Goal: Task Accomplishment & Management: Complete application form

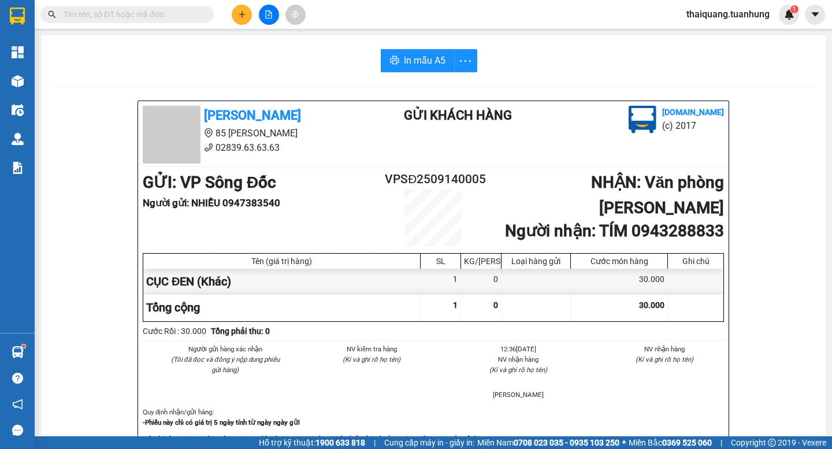
scroll to position [136, 0]
click at [240, 13] on icon "plus" at bounding box center [242, 14] width 8 height 8
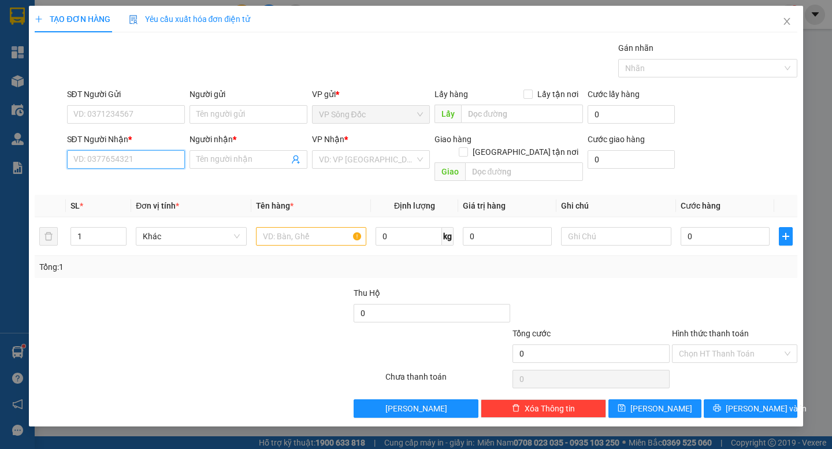
click at [130, 164] on input "SĐT Người Nhận *" at bounding box center [126, 159] width 118 height 18
type input "0948339099"
click at [134, 188] on div "0948339099 - HẰNG" at bounding box center [126, 182] width 104 height 13
type input "HẰNG"
type input "0948339099"
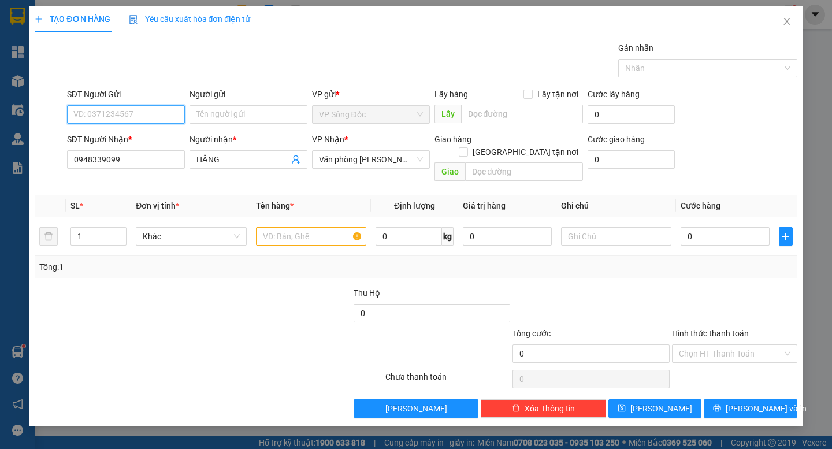
click at [121, 117] on input "SĐT Người Gửi" at bounding box center [126, 114] width 118 height 18
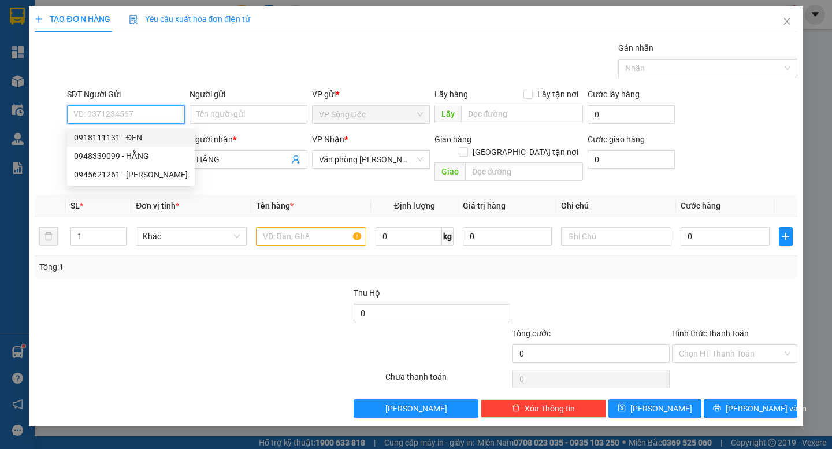
click at [128, 140] on div "0918111131 - ĐEN" at bounding box center [131, 137] width 114 height 13
type input "0918111131"
type input "ĐEN"
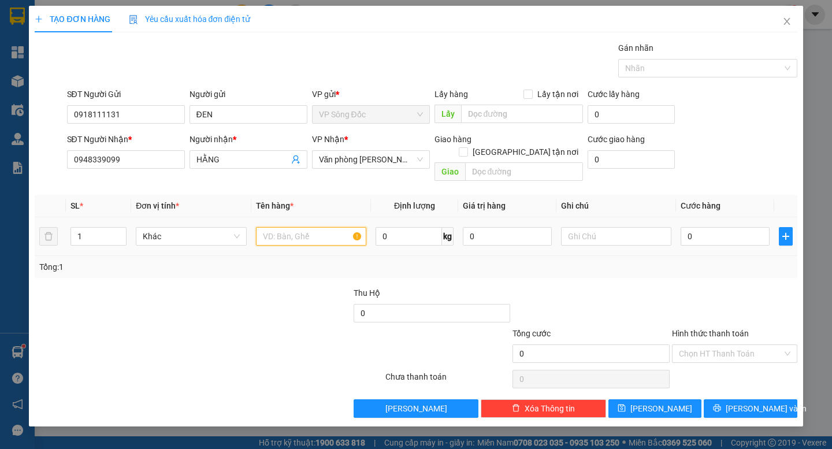
click at [301, 227] on input "text" at bounding box center [311, 236] width 110 height 18
type input "THÙNG"
click at [712, 228] on input "0" at bounding box center [725, 236] width 89 height 18
type input "5"
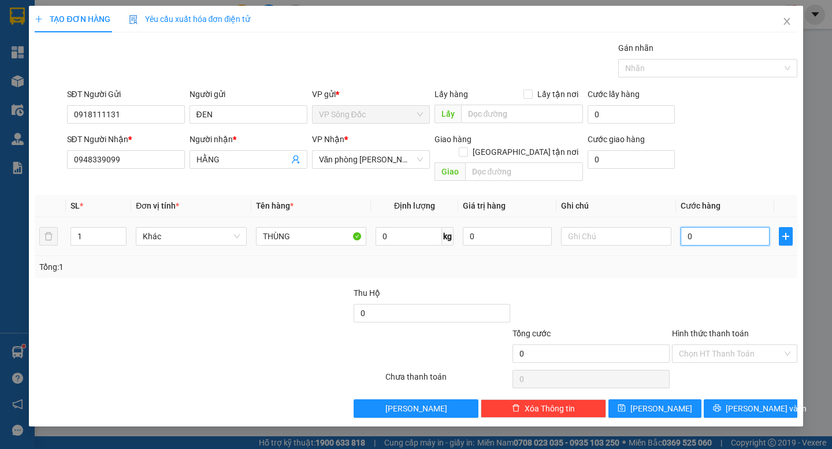
type input "5"
type input "50"
type input "50.000"
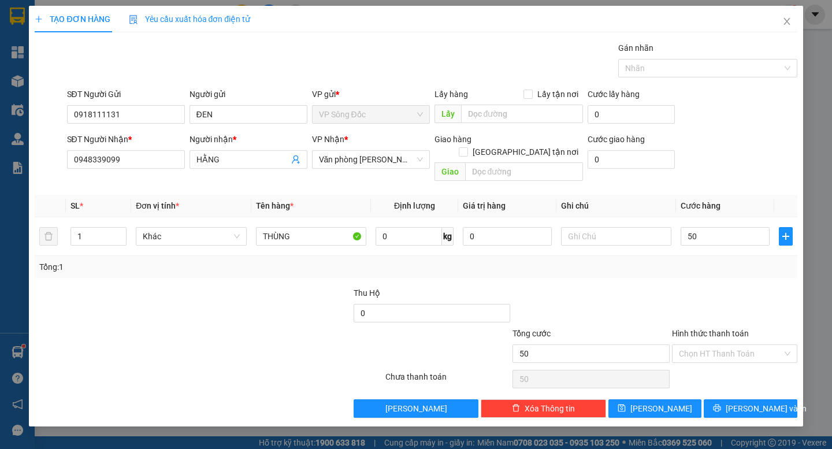
type input "50.000"
click at [720, 267] on div "Transit Pickup Surcharge Ids Transit Deliver Surcharge Ids Transit Deliver Surc…" at bounding box center [416, 230] width 762 height 376
click at [755, 402] on span "[PERSON_NAME] và In" at bounding box center [766, 408] width 81 height 13
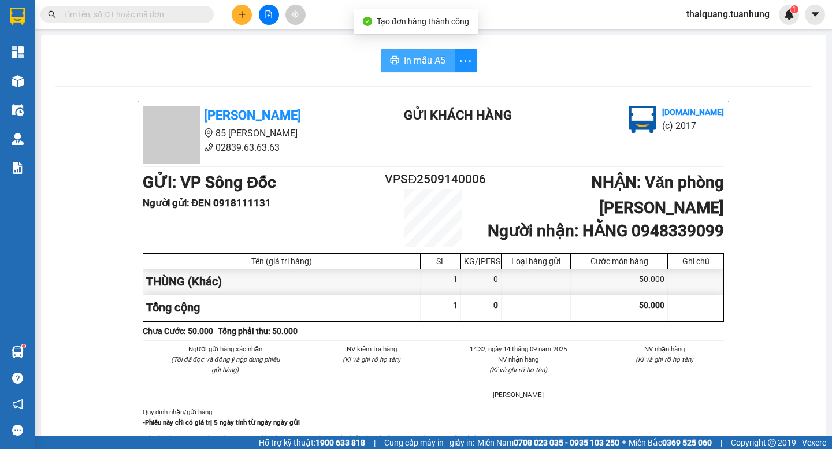
click at [388, 55] on button "In mẫu A5" at bounding box center [418, 60] width 74 height 23
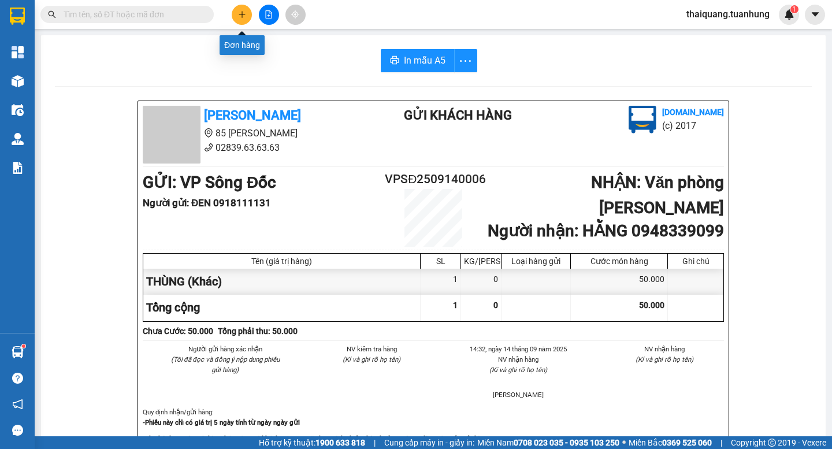
click at [249, 12] on button at bounding box center [242, 15] width 20 height 20
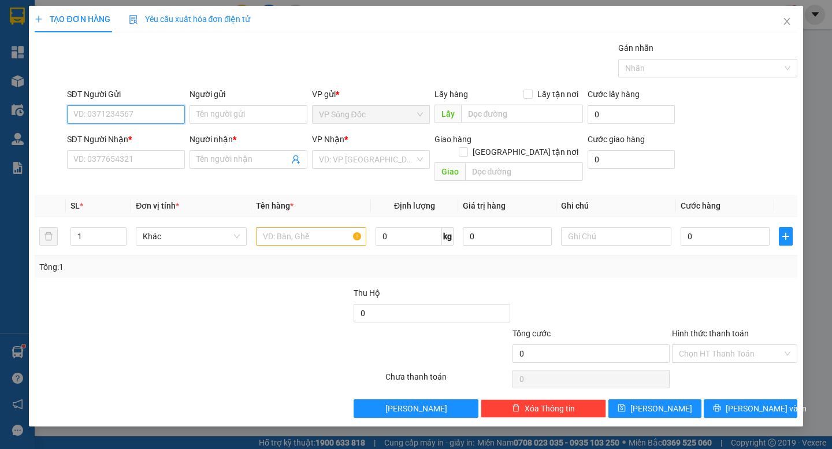
click at [99, 114] on input "SĐT Người Gửi" at bounding box center [126, 114] width 118 height 18
type input "0865384068"
click at [113, 137] on div "0865384068 - NK HOÀN MỸ SĐ" at bounding box center [130, 137] width 113 height 13
type input "NK HOÀN MỸ SĐ"
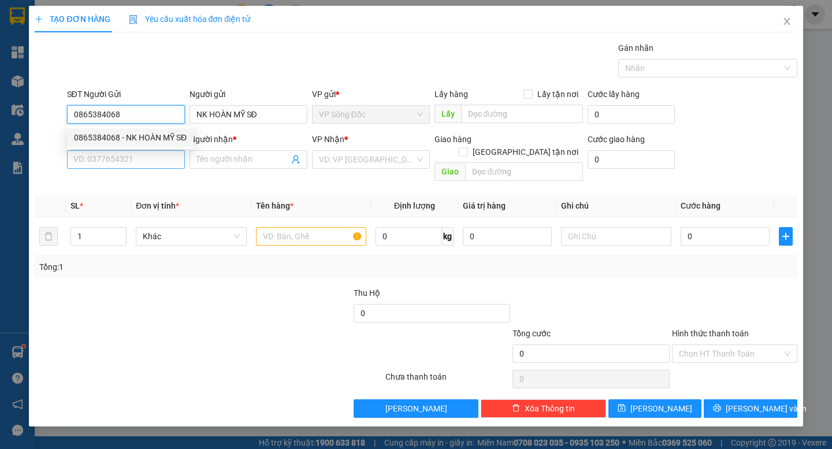
type input "0865384068"
click at [128, 159] on input "SĐT Người Nhận *" at bounding box center [126, 159] width 118 height 18
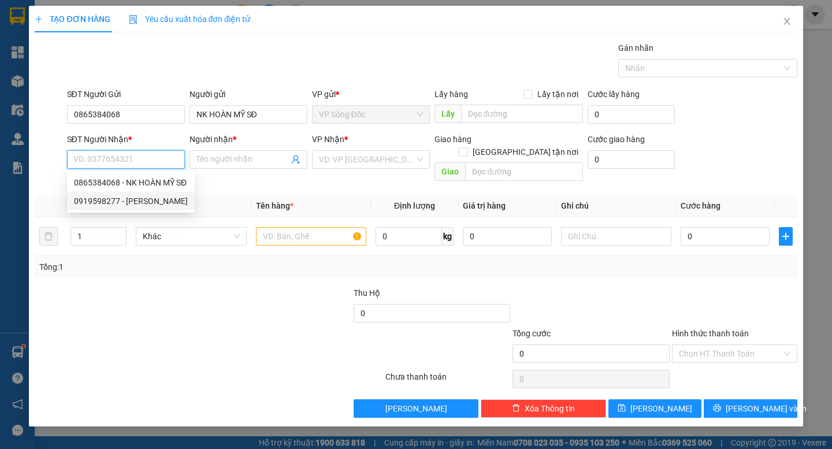
drag, startPoint x: 136, startPoint y: 199, endPoint x: 153, endPoint y: 204, distance: 16.8
click at [136, 199] on div "0919598277 - [PERSON_NAME]" at bounding box center [131, 201] width 114 height 13
type input "0919598277"
type input "[PERSON_NAME]"
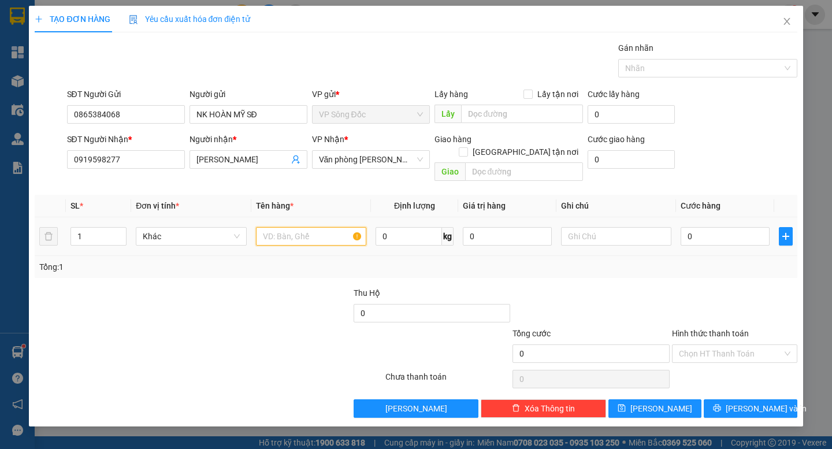
click at [325, 227] on input "text" at bounding box center [311, 236] width 110 height 18
type input "HỘP NHỎ"
click at [721, 227] on input "0" at bounding box center [725, 236] width 89 height 18
type input "3"
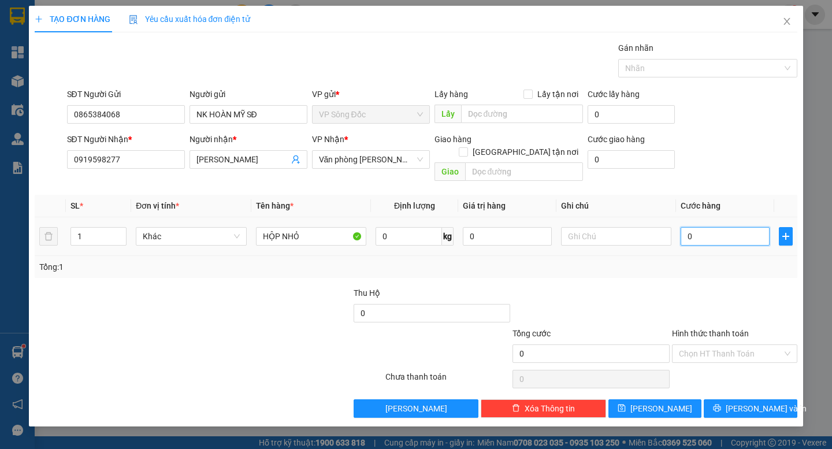
type input "3"
type input "30"
type input "30.000"
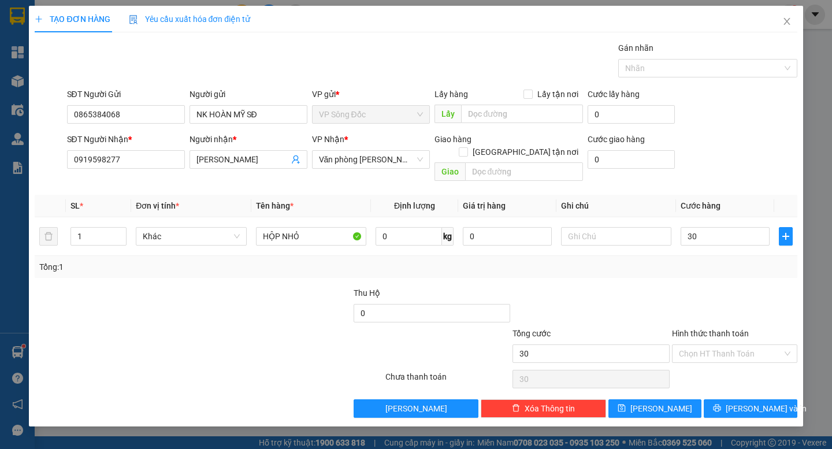
type input "30.000"
click at [700, 287] on div at bounding box center [735, 307] width 128 height 40
click at [732, 345] on input "Hình thức thanh toán" at bounding box center [730, 353] width 103 height 17
click at [748, 404] on button "[PERSON_NAME] và In" at bounding box center [750, 408] width 93 height 18
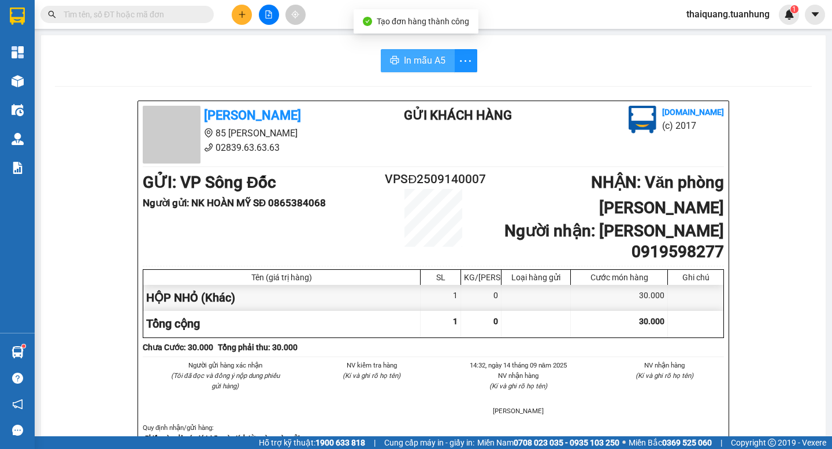
click at [426, 58] on span "In mẫu A5" at bounding box center [425, 60] width 42 height 14
click at [626, 340] on div "[PERSON_NAME] 85 [PERSON_NAME] 02839.63.63.63 Gửi khách hàng [DOMAIN_NAME] (c) …" at bounding box center [433, 300] width 590 height 398
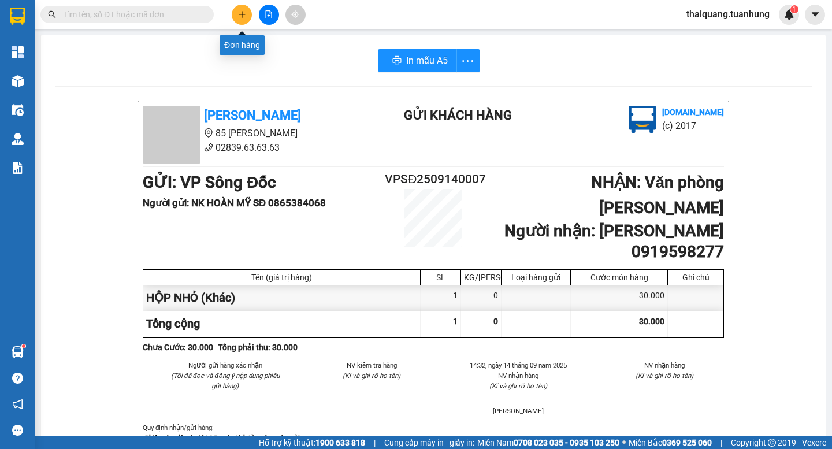
click at [238, 18] on icon "plus" at bounding box center [242, 14] width 8 height 8
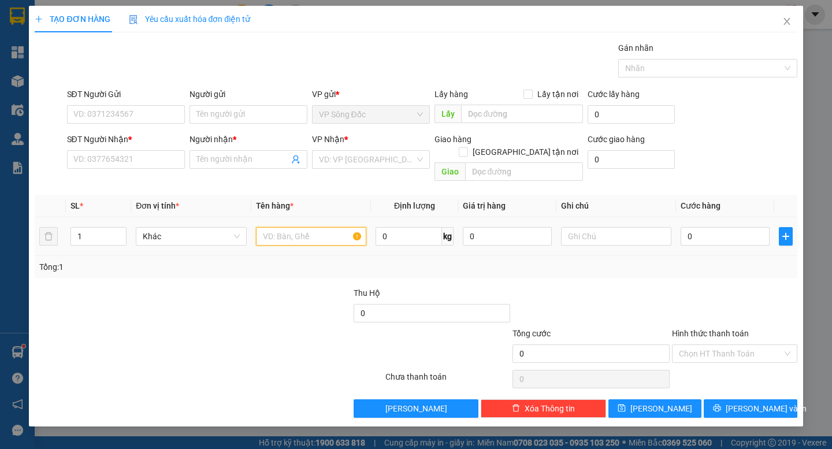
click at [291, 227] on input "text" at bounding box center [311, 236] width 110 height 18
type input "THÙNG"
click at [358, 169] on div "VP Nhận * VD: VP [GEOGRAPHIC_DATA]" at bounding box center [371, 153] width 118 height 40
click at [365, 163] on input "search" at bounding box center [367, 159] width 96 height 17
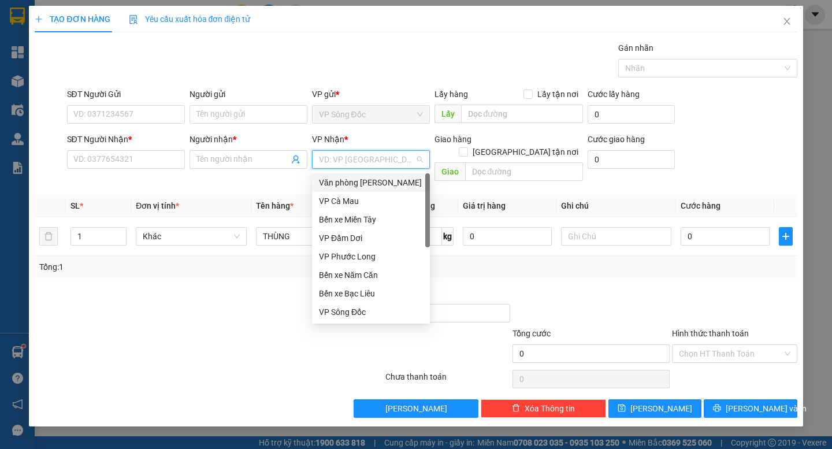
click at [369, 182] on div "Văn phòng [PERSON_NAME]" at bounding box center [371, 182] width 104 height 13
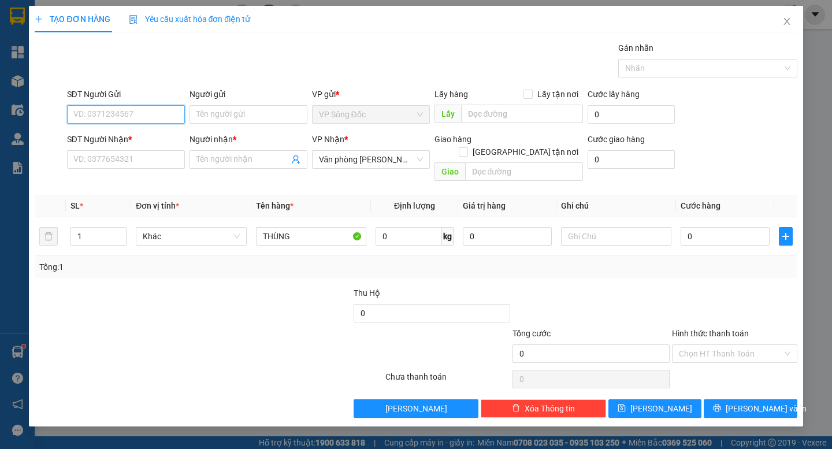
click at [131, 117] on input "SĐT Người Gửi" at bounding box center [126, 114] width 118 height 18
type input "0915941617"
click at [141, 133] on div "0915941617 - TUYỀN" at bounding box center [126, 137] width 104 height 13
type input "TUYỀN"
type input "0915941617"
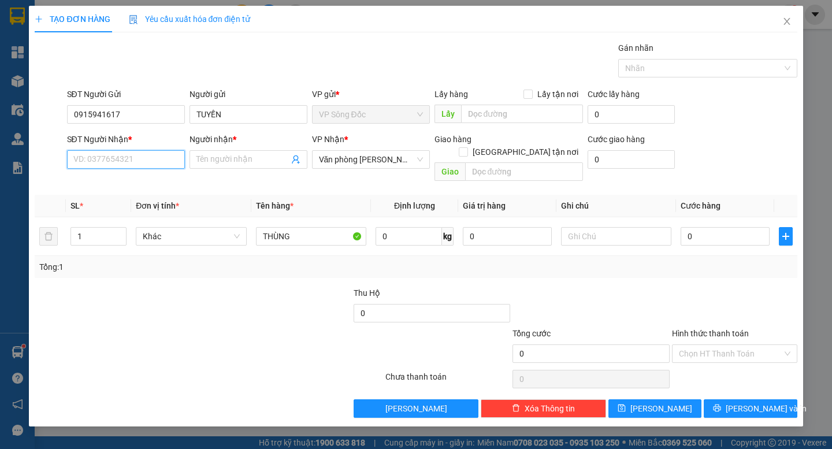
click at [150, 165] on input "SĐT Người Nhận *" at bounding box center [126, 159] width 118 height 18
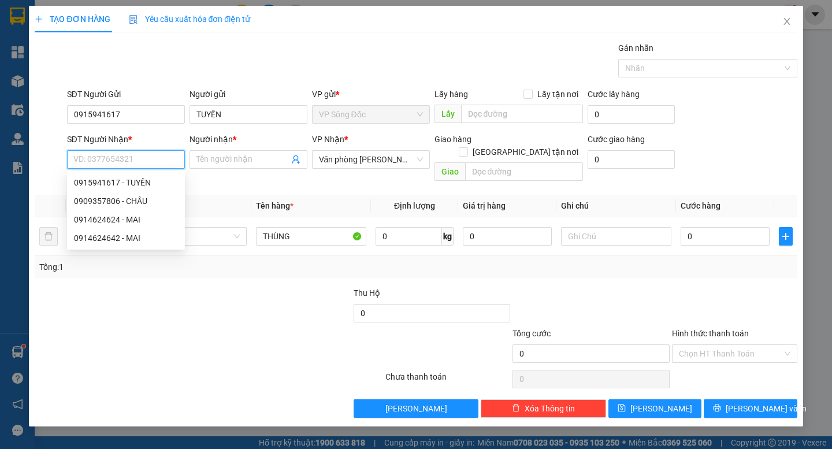
click at [150, 162] on input "SĐT Người Nhận *" at bounding box center [126, 159] width 118 height 18
type input "0909357806"
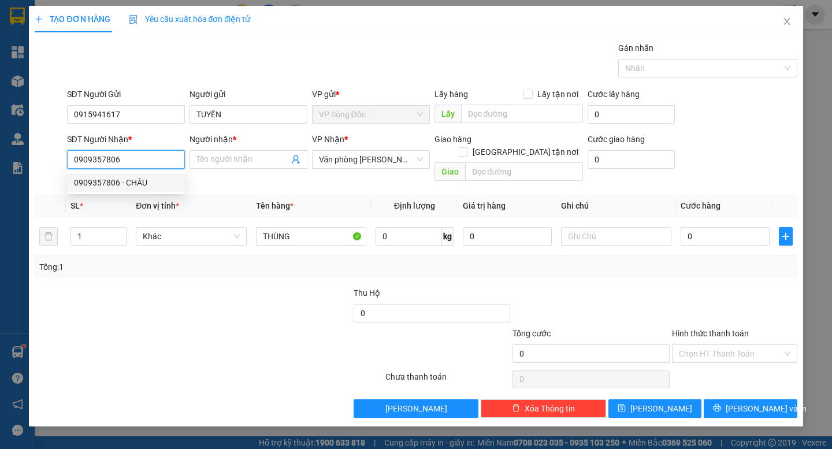
click at [143, 176] on div "0909357806 - CHÂU" at bounding box center [126, 182] width 118 height 18
type input "CHÂU"
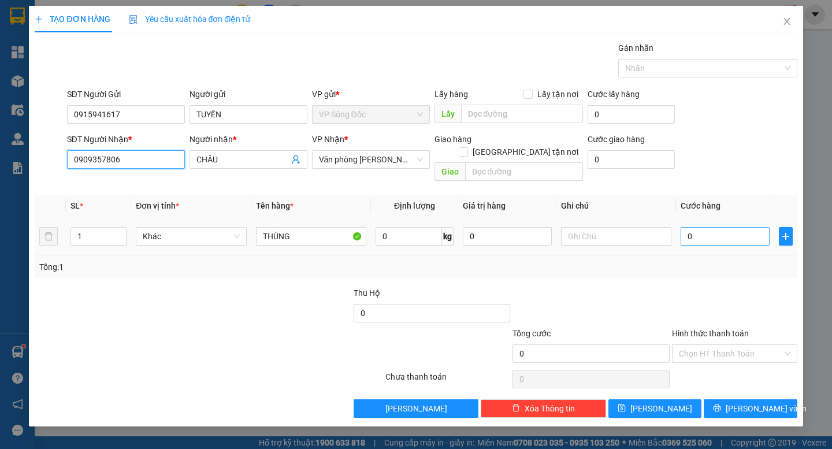
type input "0909357806"
click at [710, 227] on input "0" at bounding box center [725, 236] width 89 height 18
type input "4"
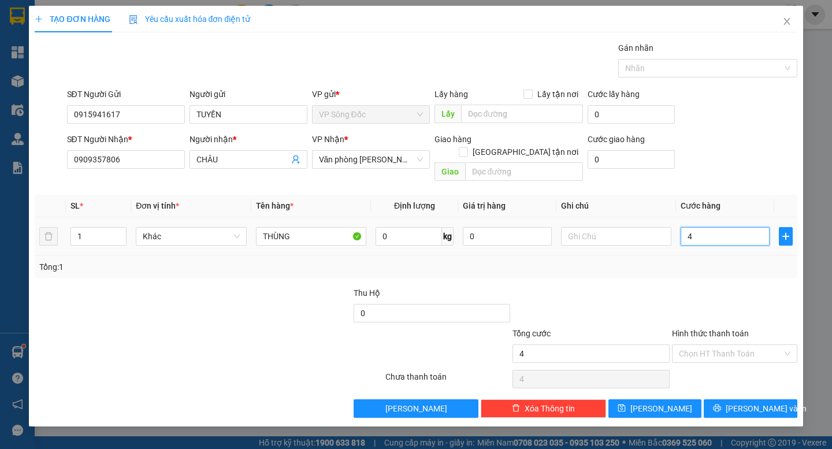
type input "40"
type input "40.000"
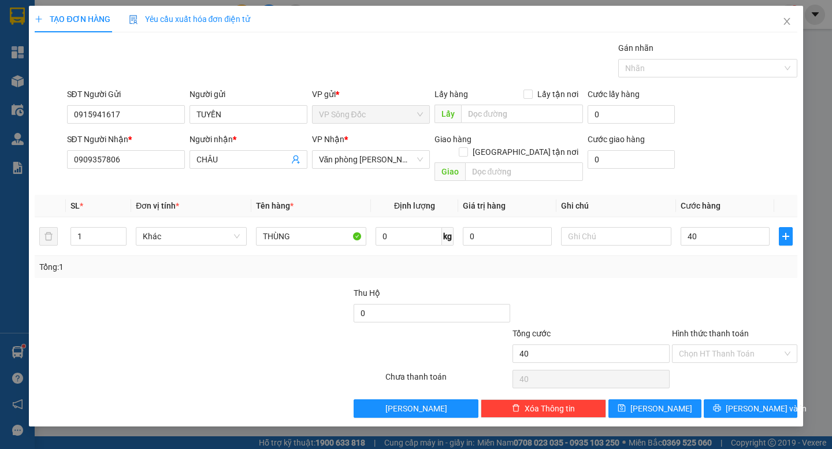
type input "40.000"
click at [711, 265] on div "Transit Pickup Surcharge Ids Transit Deliver Surcharge Ids Transit Deliver Surc…" at bounding box center [416, 230] width 762 height 376
click at [743, 402] on span "[PERSON_NAME] và In" at bounding box center [766, 408] width 81 height 13
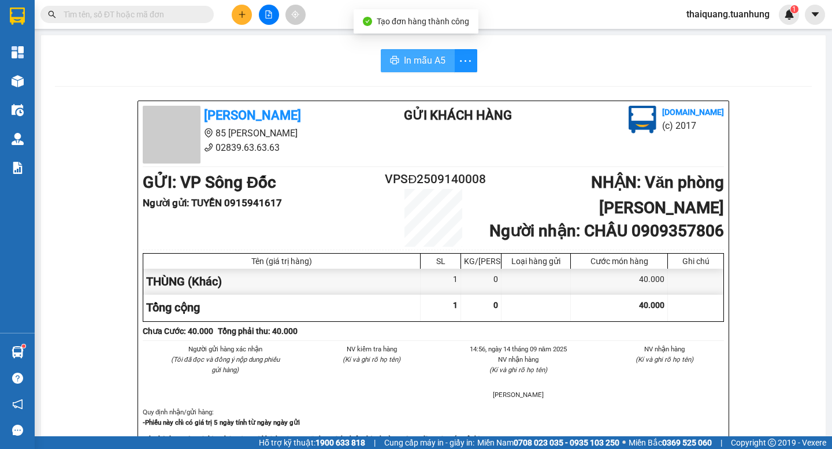
click at [424, 62] on span "In mẫu A5" at bounding box center [425, 60] width 42 height 14
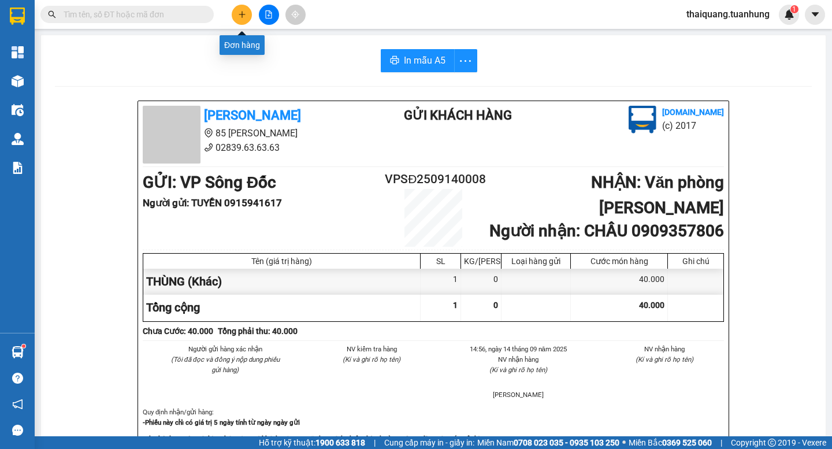
click at [239, 14] on icon "plus" at bounding box center [242, 14] width 8 height 8
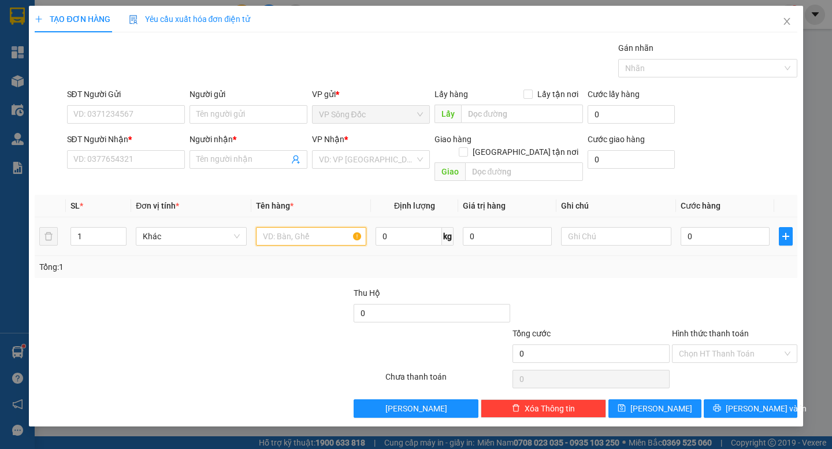
click at [315, 227] on input "text" at bounding box center [311, 236] width 110 height 18
type input "THÙNG"
click at [360, 161] on input "search" at bounding box center [367, 159] width 96 height 17
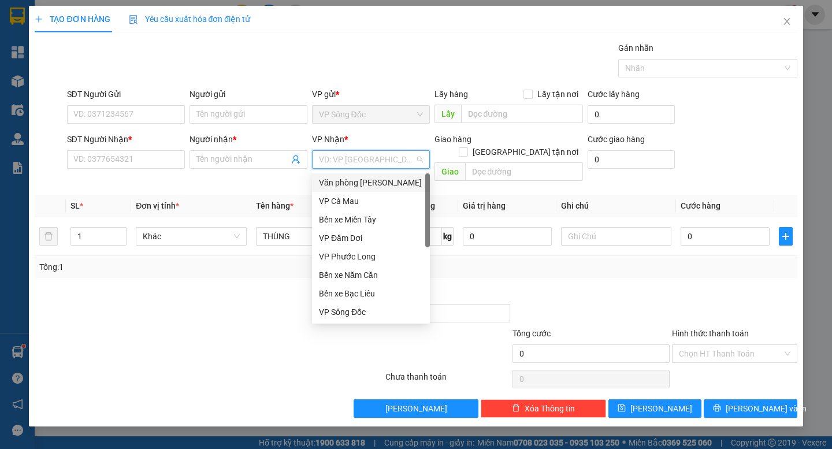
click at [382, 184] on div "Văn phòng [PERSON_NAME]" at bounding box center [371, 182] width 104 height 13
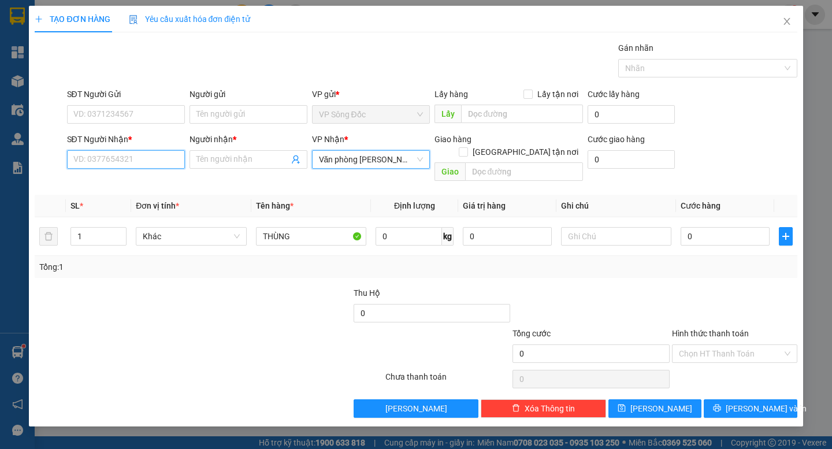
click at [106, 161] on input "SĐT Người Nhận *" at bounding box center [126, 159] width 118 height 18
type input "0939821433"
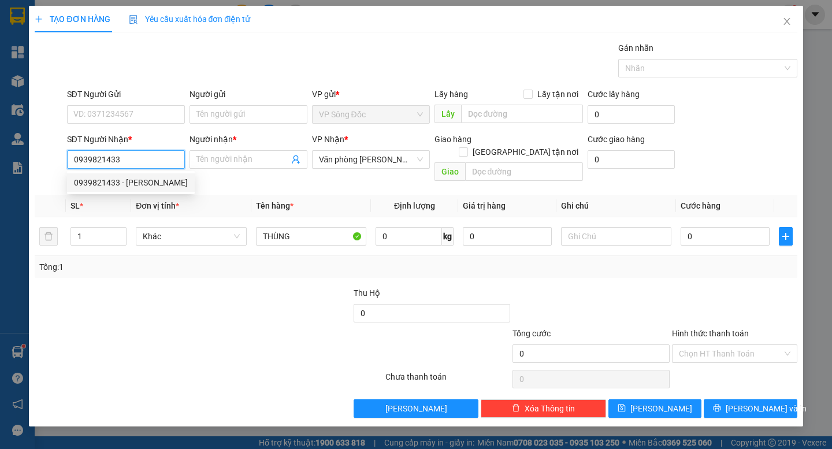
click at [161, 183] on div "0939821433 - [PERSON_NAME]" at bounding box center [131, 182] width 114 height 13
type input "TRINH"
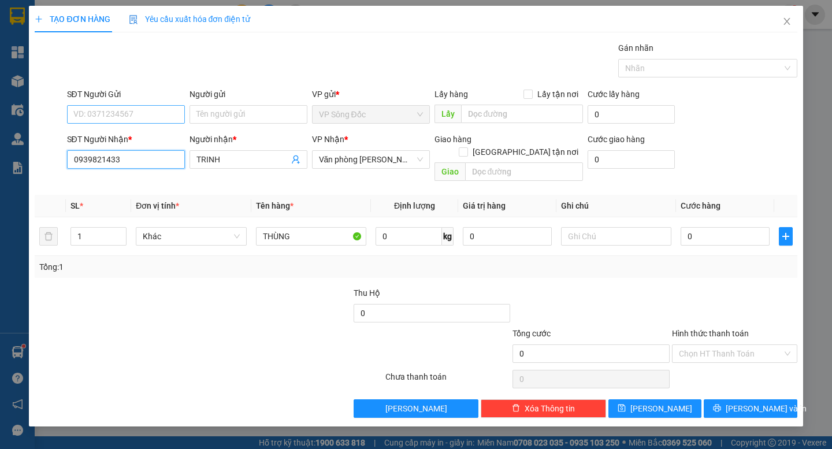
type input "0939821433"
click at [150, 111] on input "SĐT Người Gửi" at bounding box center [126, 114] width 118 height 18
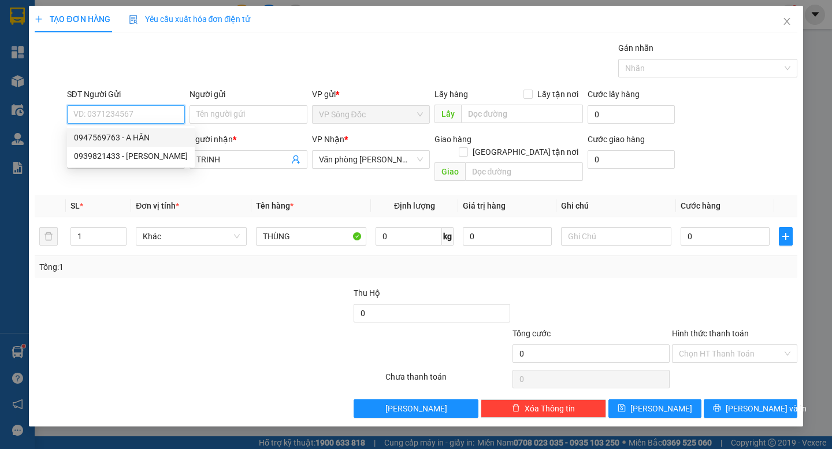
click at [143, 143] on div "0947569763 - A HÂN" at bounding box center [131, 137] width 114 height 13
type input "0947569763"
type input "A HÂN"
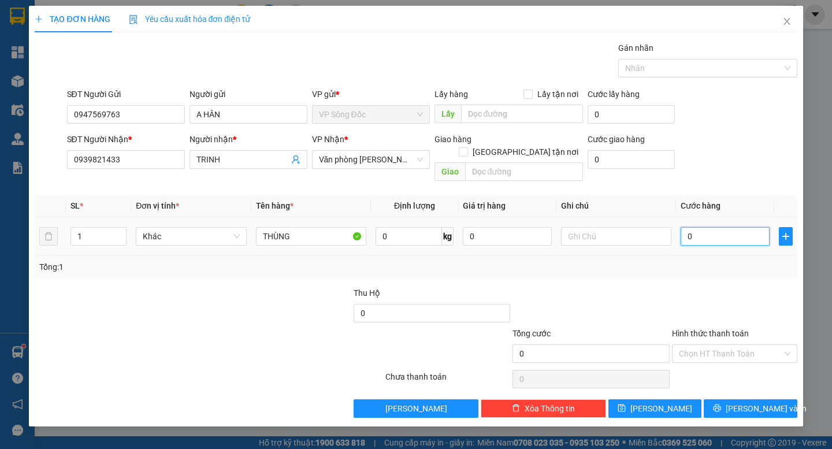
click at [714, 227] on input "0" at bounding box center [725, 236] width 89 height 18
type input "5"
type input "50"
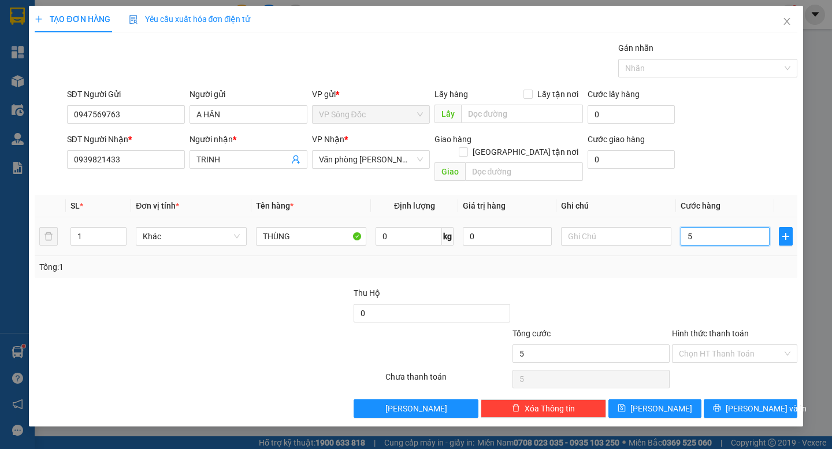
type input "50"
type input "50.000"
click at [711, 261] on div "Tổng: 1" at bounding box center [416, 267] width 762 height 22
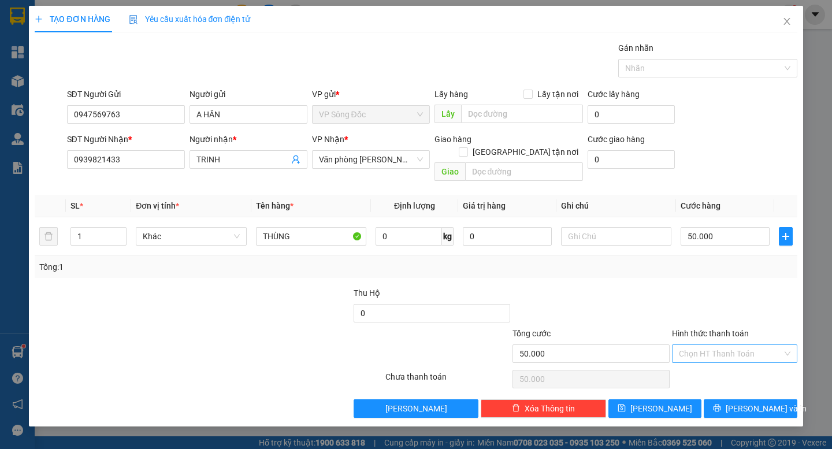
click at [738, 345] on input "Hình thức thanh toán" at bounding box center [730, 353] width 103 height 17
click at [727, 362] on div "Tại văn phòng" at bounding box center [734, 364] width 111 height 13
type input "0"
click at [754, 402] on span "[PERSON_NAME] và In" at bounding box center [766, 408] width 81 height 13
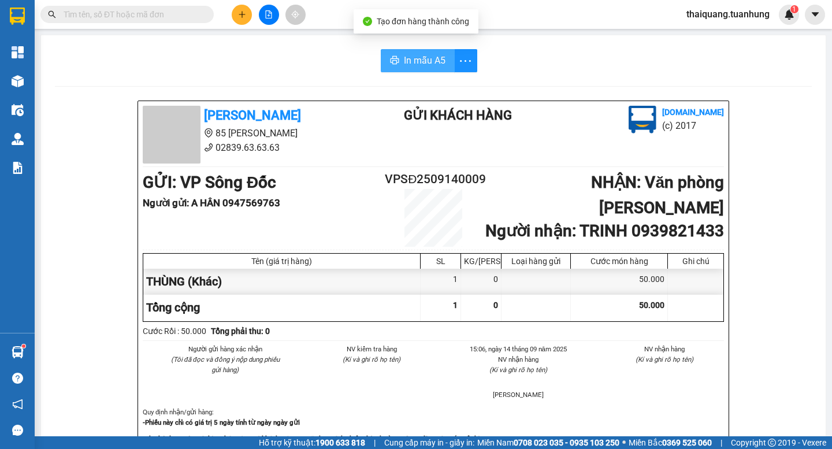
click at [427, 61] on span "In mẫu A5" at bounding box center [425, 60] width 42 height 14
click at [250, 5] on div at bounding box center [268, 15] width 87 height 20
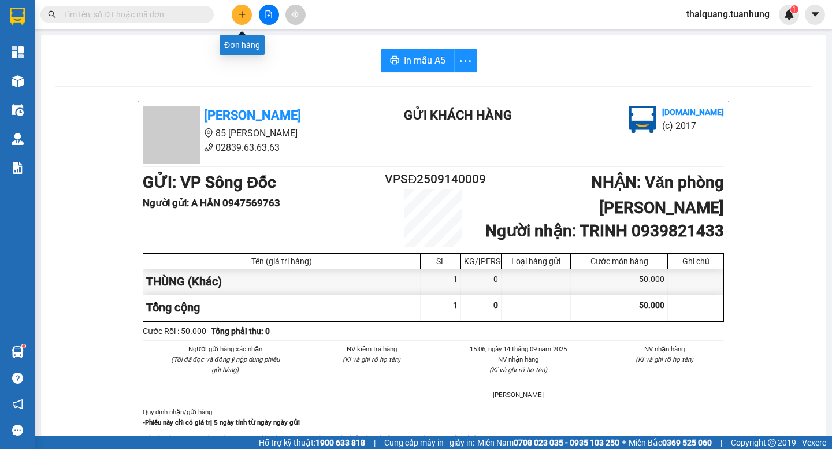
click at [244, 16] on icon "plus" at bounding box center [242, 14] width 8 height 8
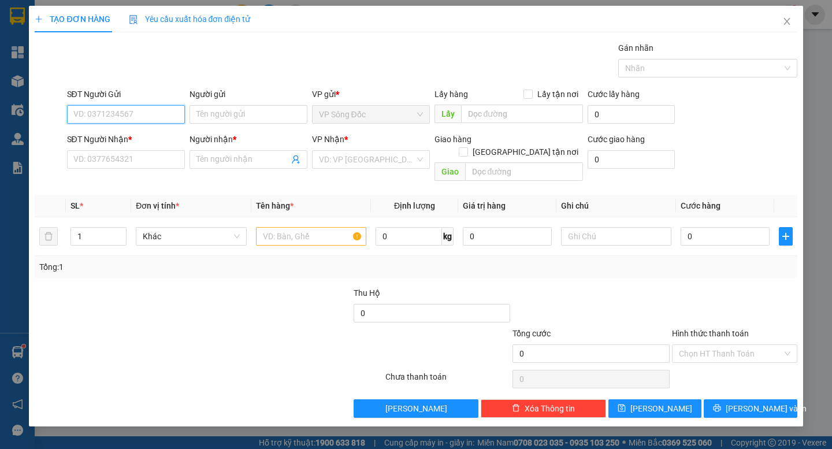
click at [152, 121] on input "SĐT Người Gửi" at bounding box center [126, 114] width 118 height 18
type input "0942997763"
click at [148, 139] on div "0942997763 - C NHẠN" at bounding box center [126, 137] width 104 height 13
type input "C NHẠN"
type input "0942997763"
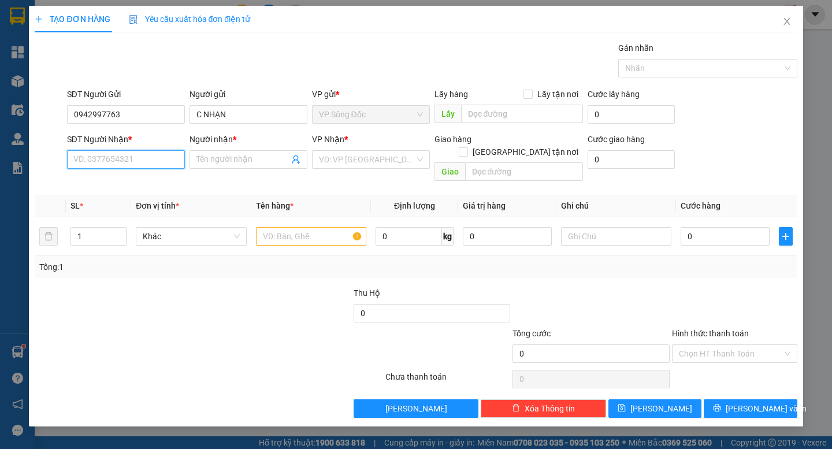
click at [150, 159] on input "SĐT Người Nhận *" at bounding box center [126, 159] width 118 height 18
drag, startPoint x: 184, startPoint y: 200, endPoint x: 194, endPoint y: 196, distance: 11.0
click at [184, 200] on div "0942403470 - [PERSON_NAME]" at bounding box center [131, 201] width 114 height 13
type input "0942403470"
type input "[PERSON_NAME]"
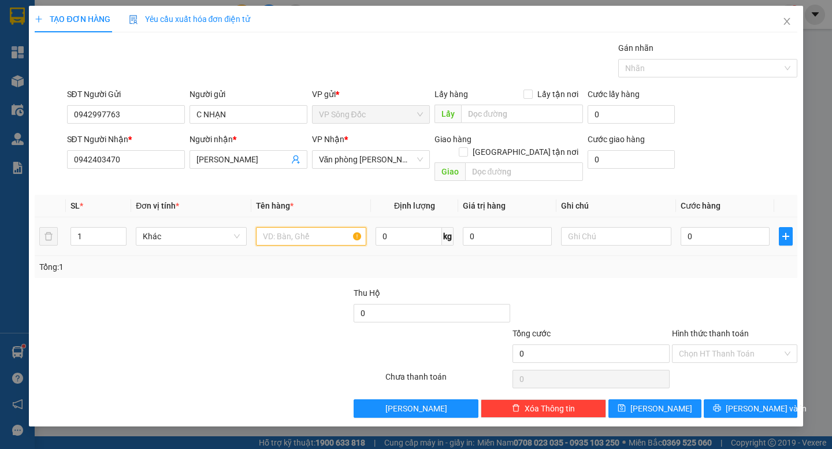
click at [303, 230] on input "text" at bounding box center [311, 236] width 110 height 18
type input "THÙNG"
click at [698, 227] on input "0" at bounding box center [725, 236] width 89 height 18
type input "3"
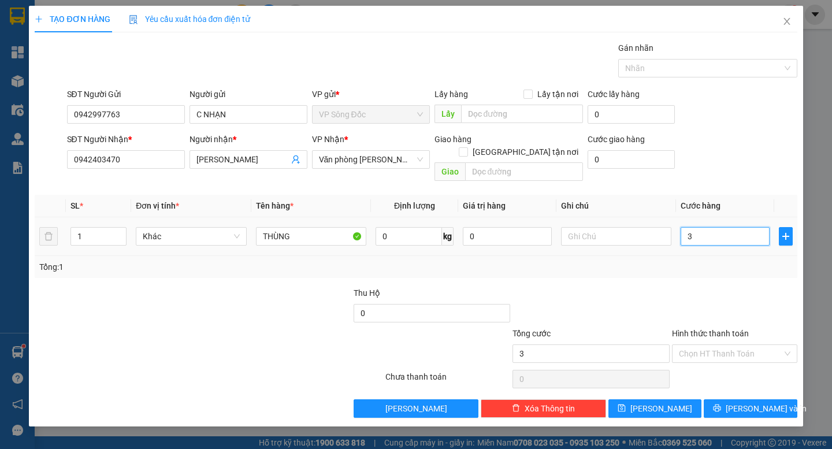
type input "3"
type input "30"
type input "30.000"
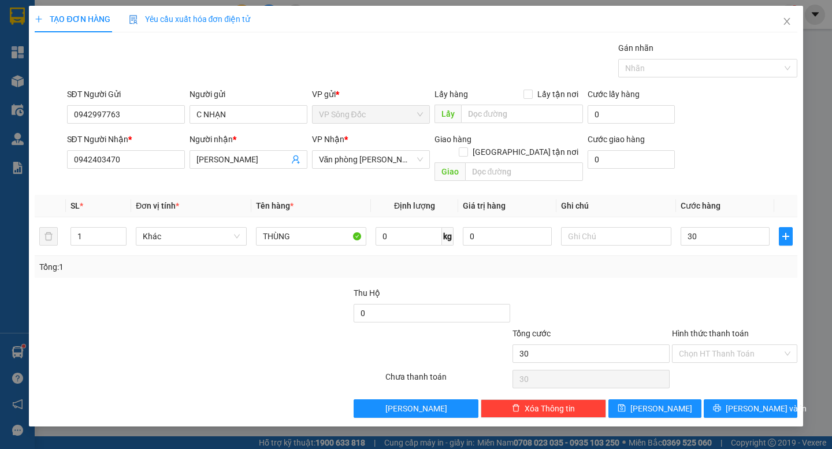
type input "30.000"
click at [761, 287] on div at bounding box center [735, 307] width 128 height 40
click at [738, 345] on input "Hình thức thanh toán" at bounding box center [730, 353] width 103 height 17
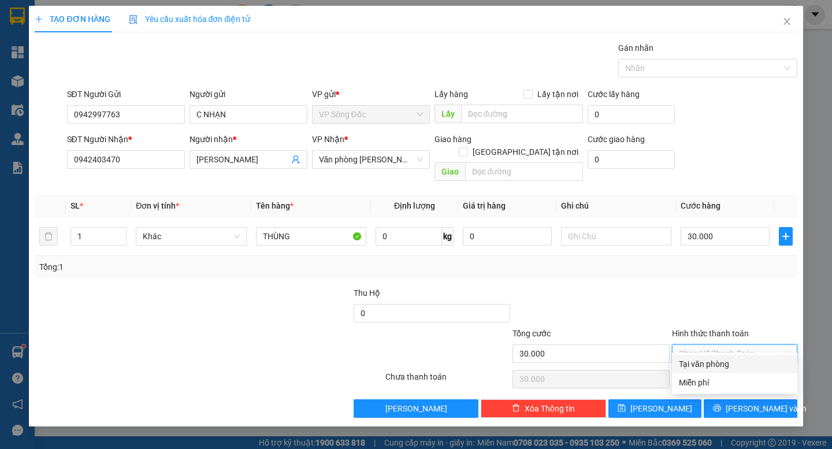
click at [744, 362] on div "Tại văn phòng" at bounding box center [734, 364] width 111 height 13
type input "0"
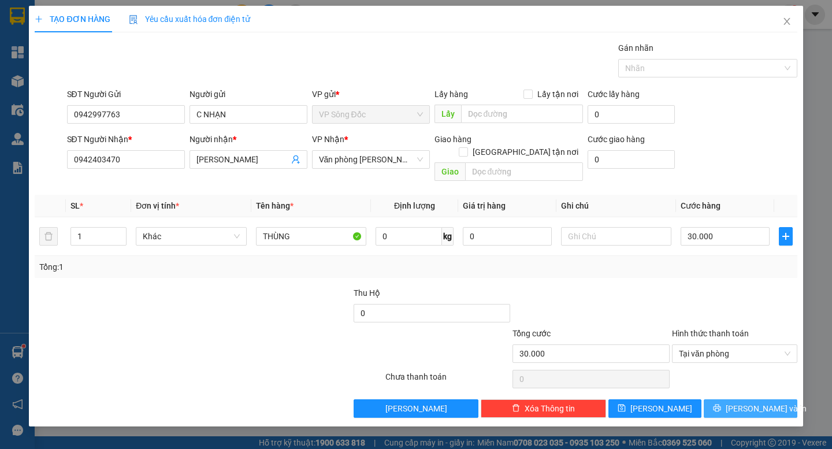
click at [752, 402] on span "[PERSON_NAME] và In" at bounding box center [766, 408] width 81 height 13
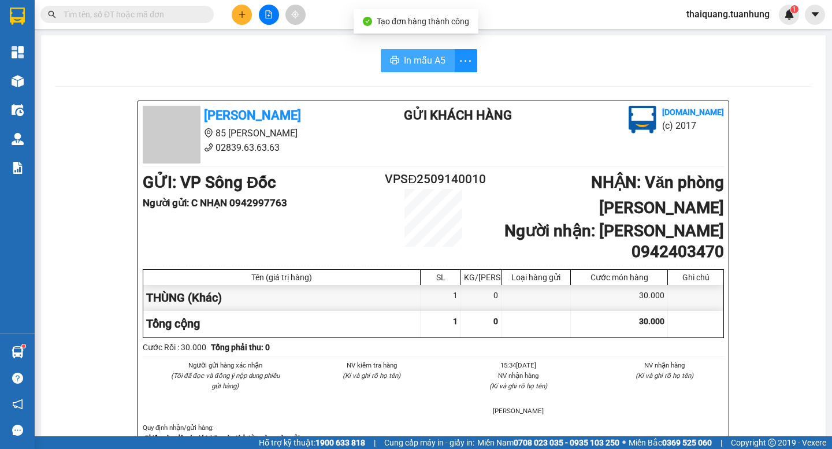
click at [412, 58] on span "In mẫu A5" at bounding box center [425, 60] width 42 height 14
click at [436, 65] on span "In mẫu A5" at bounding box center [425, 60] width 42 height 14
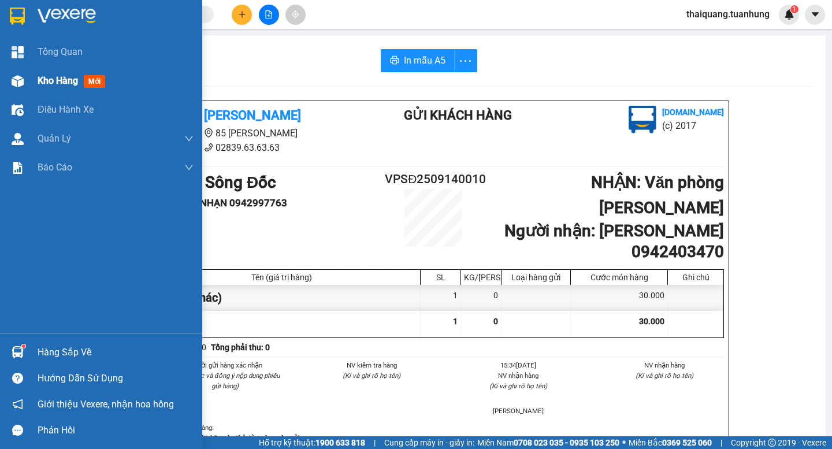
click at [27, 81] on div at bounding box center [18, 81] width 20 height 20
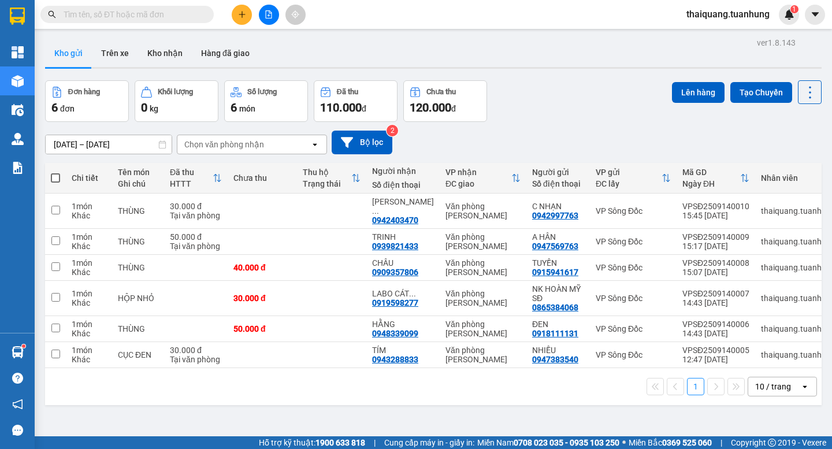
click at [102, 140] on input "[DATE] – [DATE]" at bounding box center [109, 144] width 126 height 18
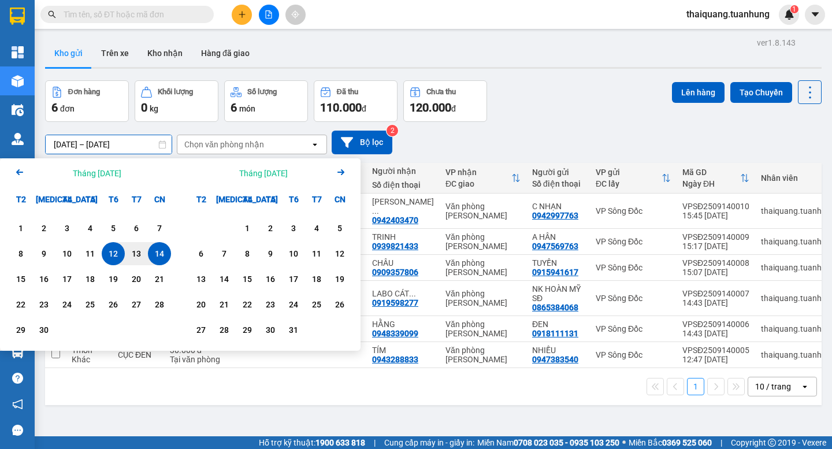
click at [16, 173] on icon "Arrow Left" at bounding box center [20, 172] width 14 height 14
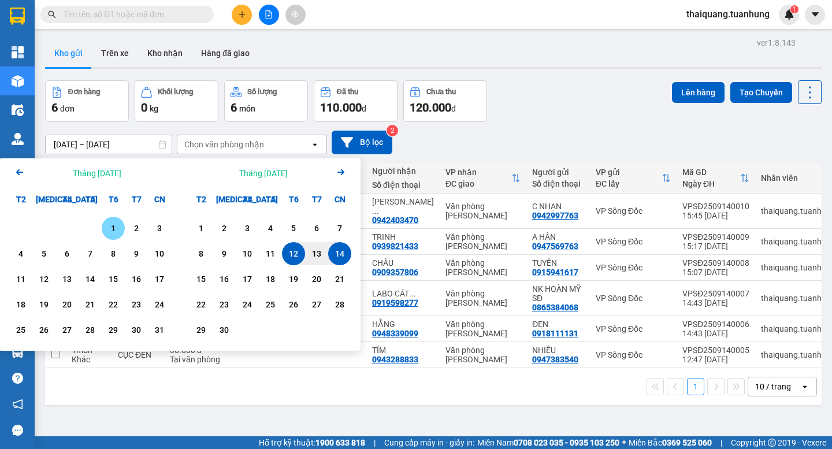
click at [116, 234] on div "1" at bounding box center [113, 228] width 16 height 14
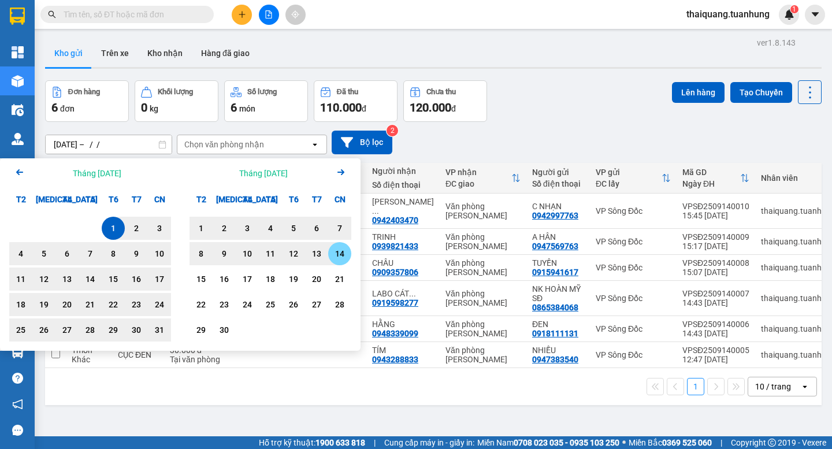
click at [345, 255] on div "14" at bounding box center [340, 254] width 16 height 14
type input "[DATE] – [DATE]"
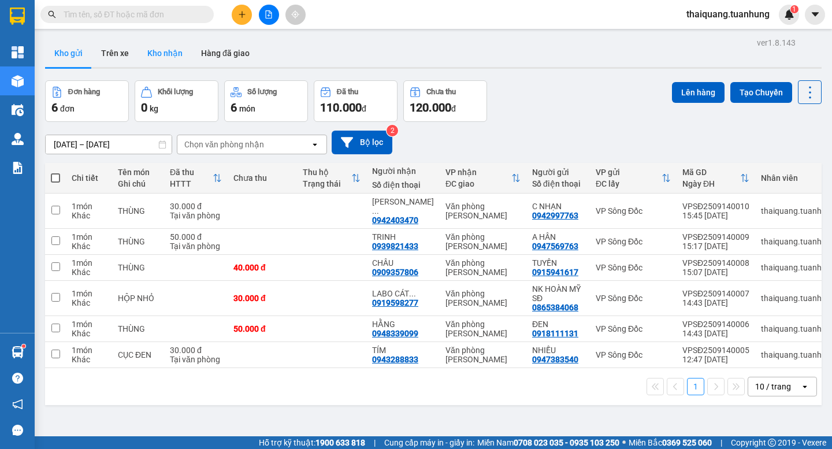
click at [161, 47] on button "Kho nhận" at bounding box center [165, 53] width 54 height 28
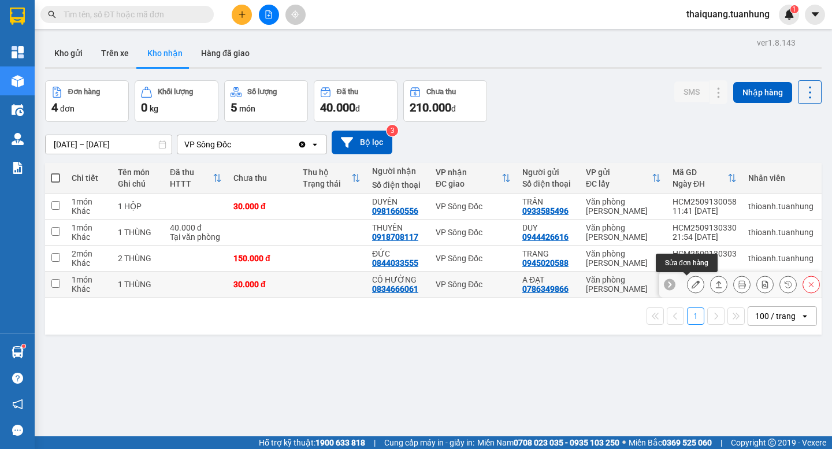
click at [691, 282] on icon at bounding box center [695, 284] width 8 height 8
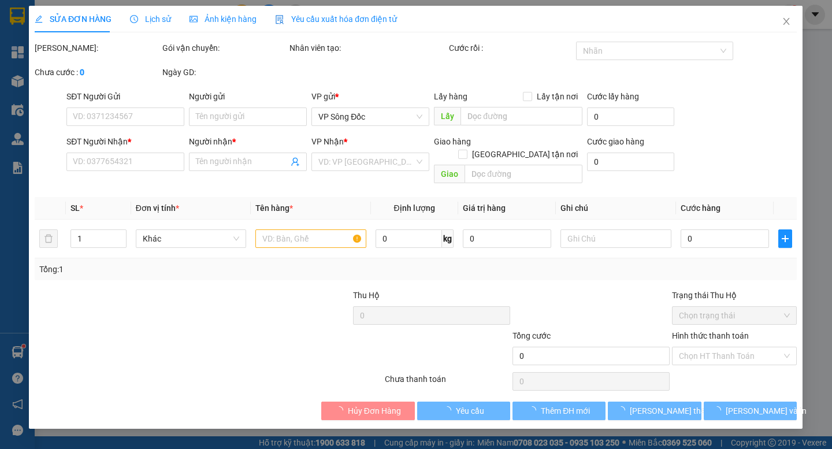
type input "0786349866"
type input "A ĐẠT"
type input "0834666061"
type input "CÔ HƯỜNG"
type input "30.000"
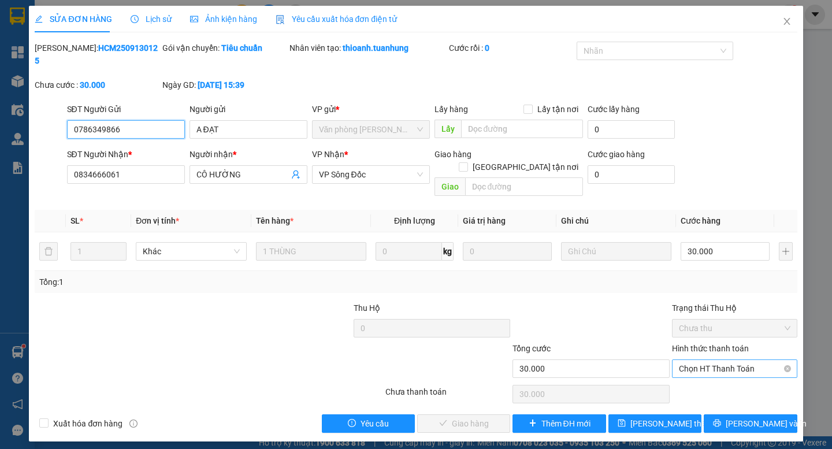
click at [727, 360] on span "Chọn HT Thanh Toán" at bounding box center [734, 368] width 111 height 17
click at [716, 362] on div "Tại văn phòng" at bounding box center [734, 366] width 111 height 13
type input "0"
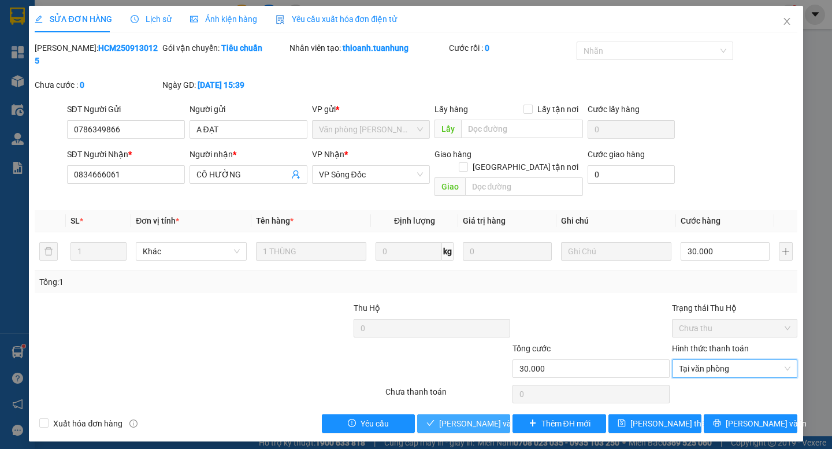
click at [479, 414] on button "[PERSON_NAME] và Giao hàng" at bounding box center [463, 423] width 93 height 18
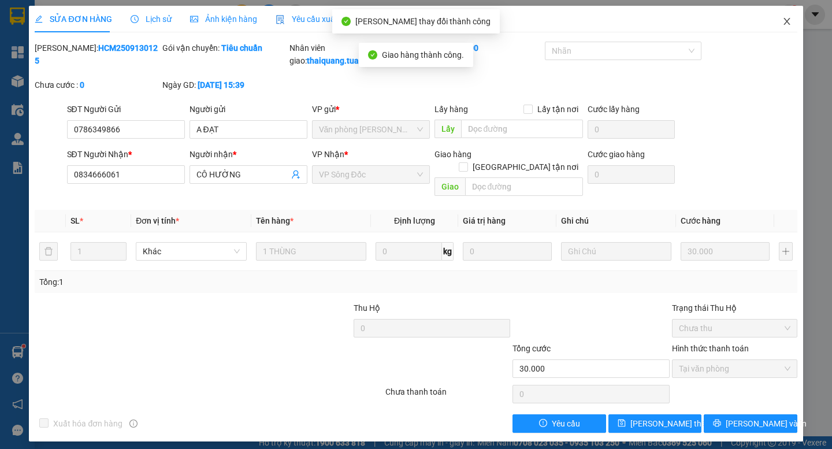
click at [785, 24] on icon "close" at bounding box center [786, 21] width 6 height 7
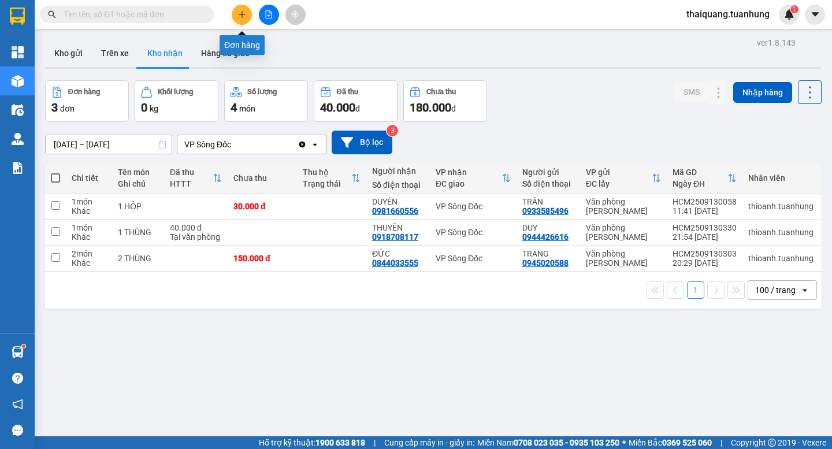
click at [244, 17] on icon "plus" at bounding box center [242, 14] width 8 height 8
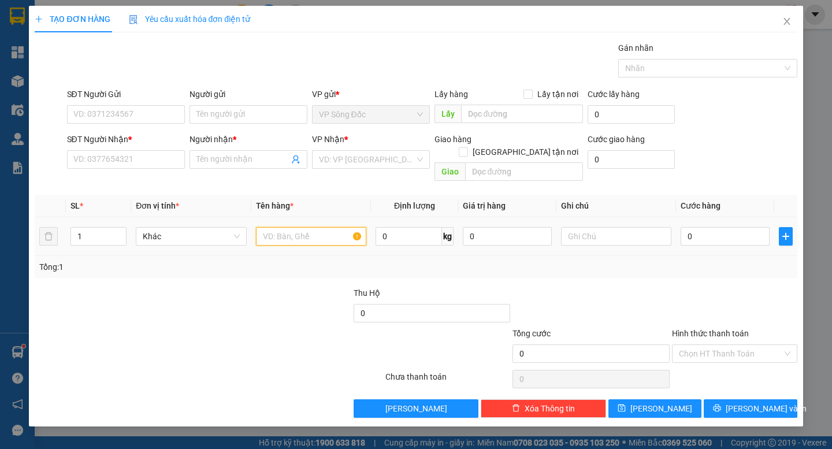
click at [283, 228] on input "text" at bounding box center [311, 236] width 110 height 18
type input "BAO"
click at [385, 162] on input "search" at bounding box center [367, 159] width 96 height 17
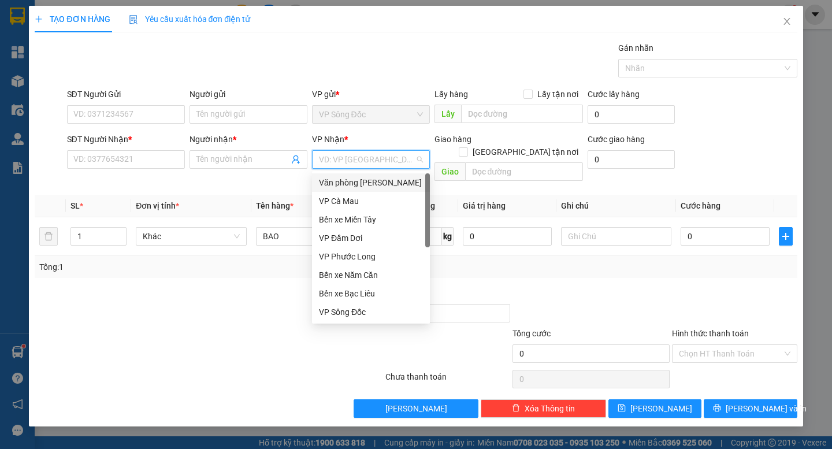
click at [381, 179] on div "Văn phòng [PERSON_NAME]" at bounding box center [371, 182] width 104 height 13
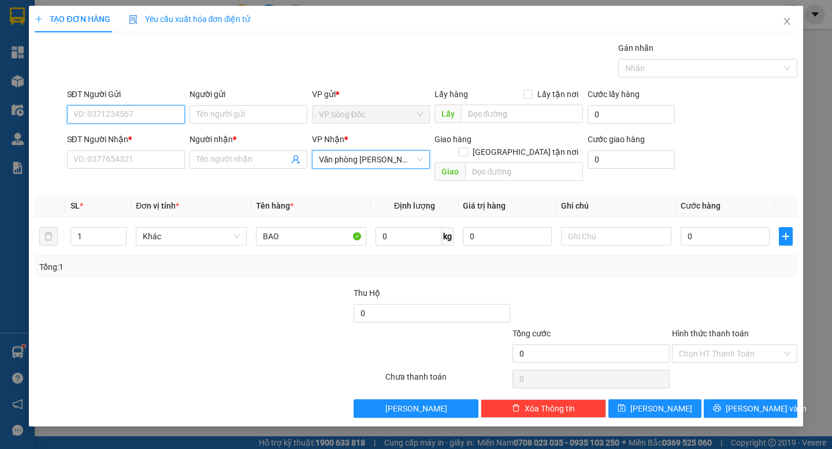
click at [118, 114] on input "SĐT Người Gửi" at bounding box center [126, 114] width 118 height 18
click at [121, 113] on input "SĐT Người Gửi" at bounding box center [126, 114] width 118 height 18
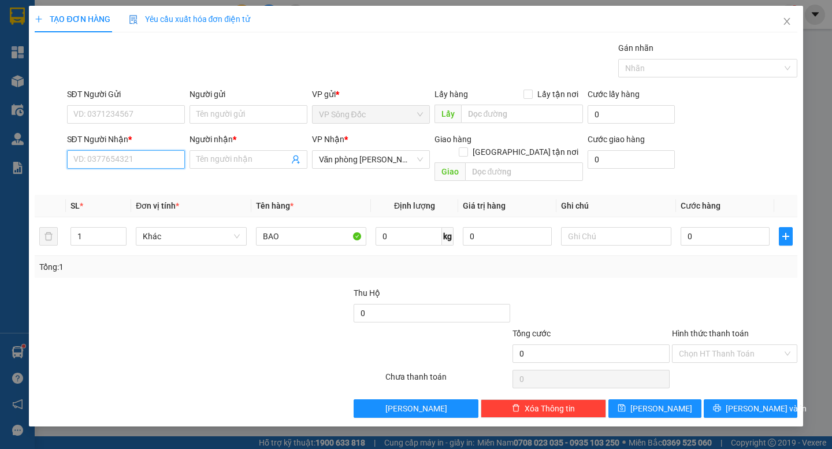
click at [125, 159] on input "SĐT Người Nhận *" at bounding box center [126, 159] width 118 height 18
click at [691, 227] on input "0" at bounding box center [725, 236] width 89 height 18
type input "1"
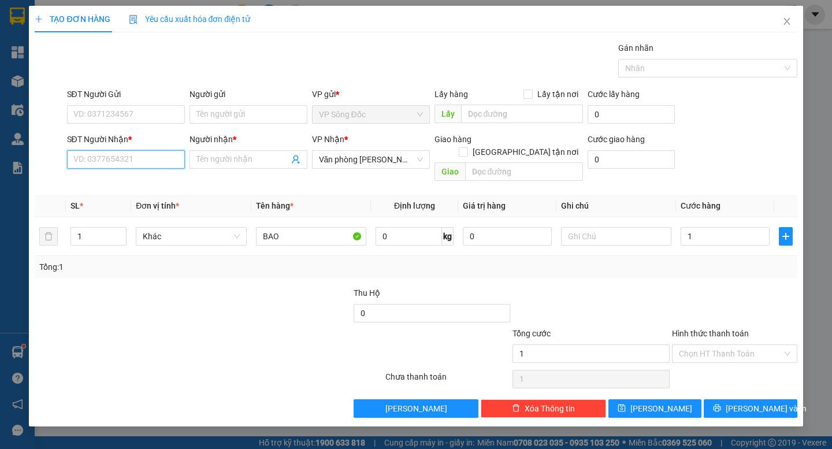
type input "1.000"
click at [113, 159] on input "SĐT Người Nhận *" at bounding box center [126, 159] width 118 height 18
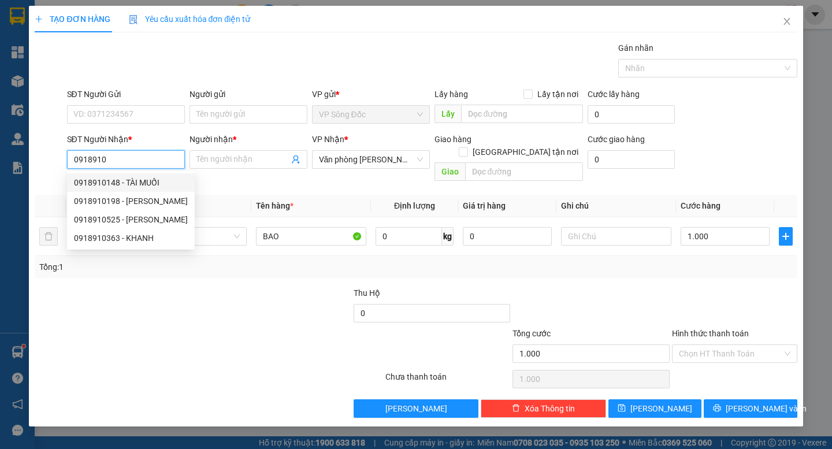
click at [128, 187] on div "0918910148 - TÀI MUỐI" at bounding box center [131, 182] width 114 height 13
type input "0918910148"
type input "TÀI MUỐI"
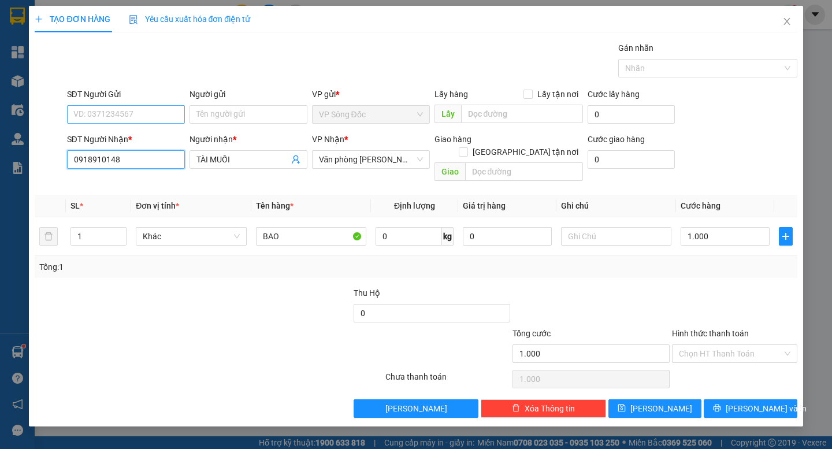
type input "0918910148"
click at [141, 117] on input "SĐT Người Gửi" at bounding box center [126, 114] width 118 height 18
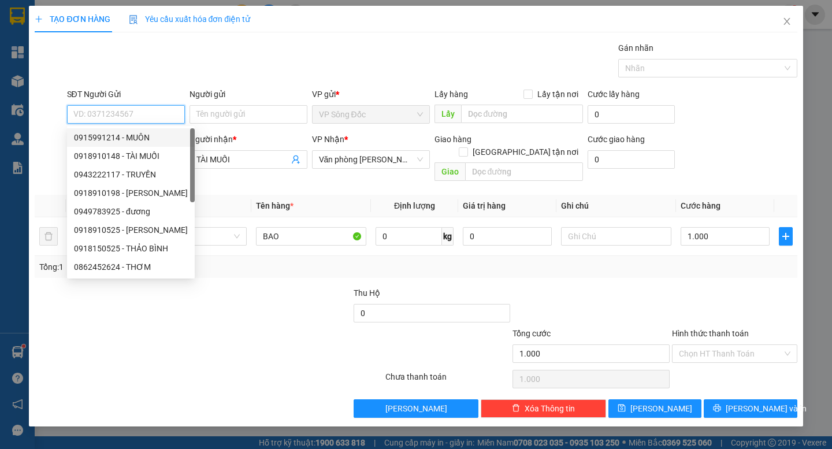
click at [136, 134] on div "0915991214 - MUÔN" at bounding box center [131, 137] width 114 height 13
type input "0915991214"
type input "MUÔN"
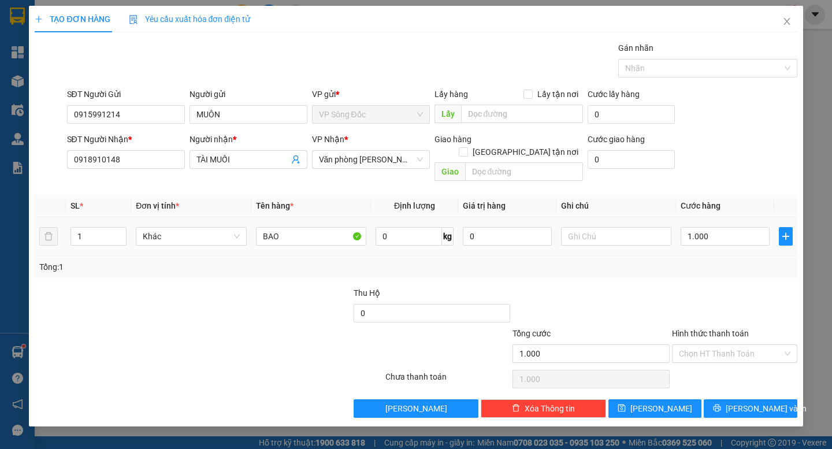
click at [196, 256] on div "Tổng: 1" at bounding box center [416, 267] width 762 height 22
click at [743, 225] on div "1.000" at bounding box center [725, 236] width 89 height 23
click at [742, 227] on input "1.000" at bounding box center [725, 236] width 89 height 18
type input "0"
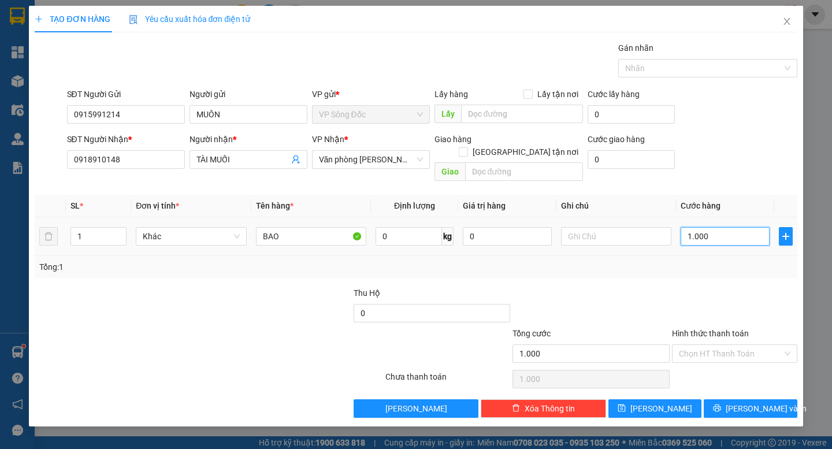
type input "0"
drag, startPoint x: 709, startPoint y: 221, endPoint x: 671, endPoint y: 232, distance: 39.7
click at [671, 232] on tr "1 Khác BAO 0 kg 0 0" at bounding box center [416, 236] width 762 height 39
click at [677, 287] on div at bounding box center [735, 307] width 128 height 40
click at [704, 227] on input "0" at bounding box center [725, 236] width 89 height 18
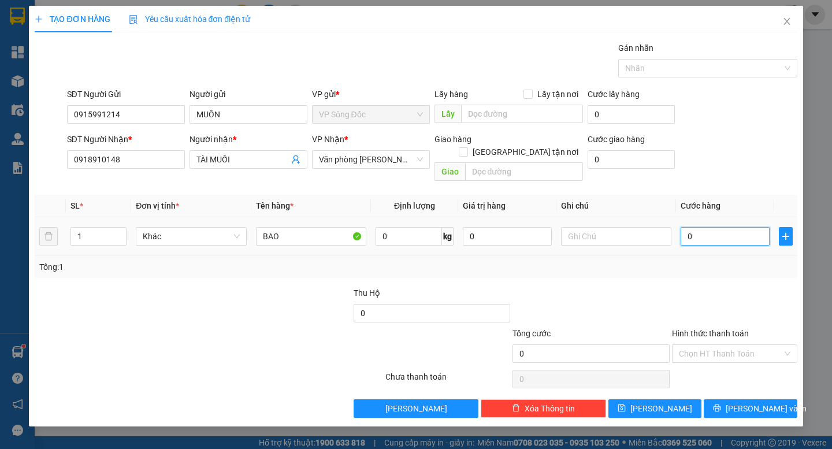
type input "1"
type input "12"
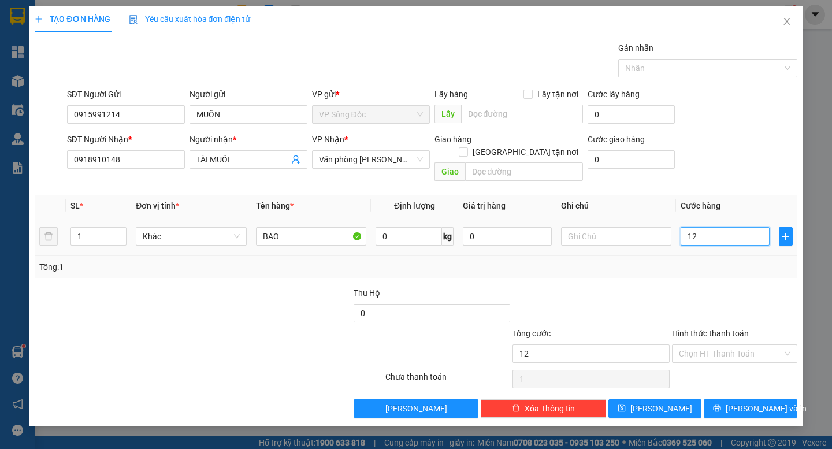
type input "12"
type input "120"
type input "120.000"
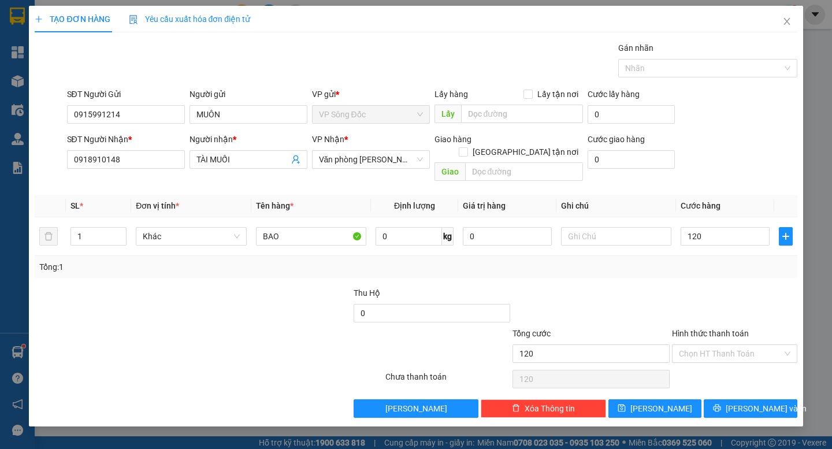
type input "120.000"
click at [723, 287] on div at bounding box center [735, 307] width 128 height 40
click at [738, 345] on input "Hình thức thanh toán" at bounding box center [730, 353] width 103 height 17
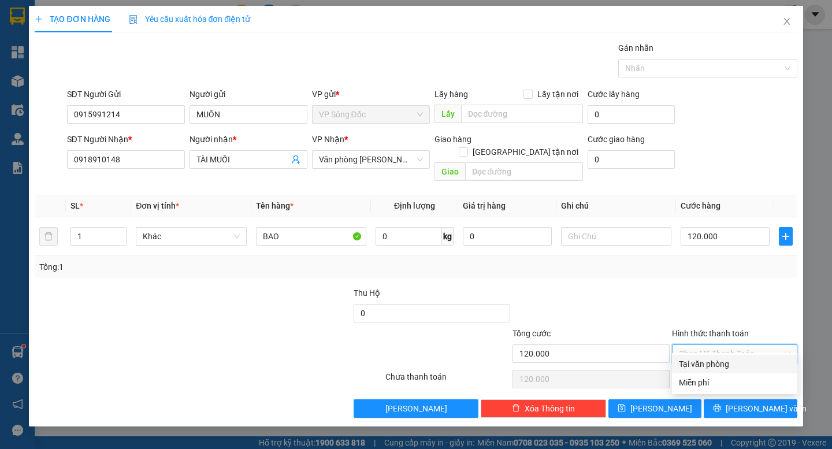
click at [721, 365] on div "Tại văn phòng" at bounding box center [734, 364] width 111 height 13
type input "0"
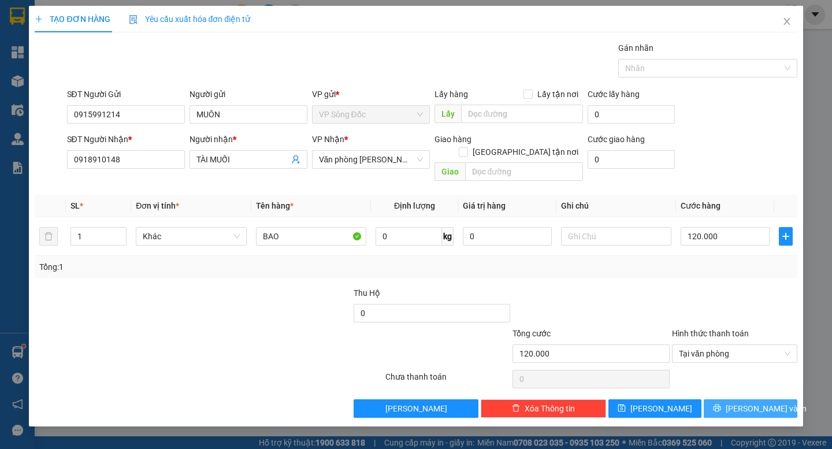
click at [741, 402] on span "[PERSON_NAME] và In" at bounding box center [766, 408] width 81 height 13
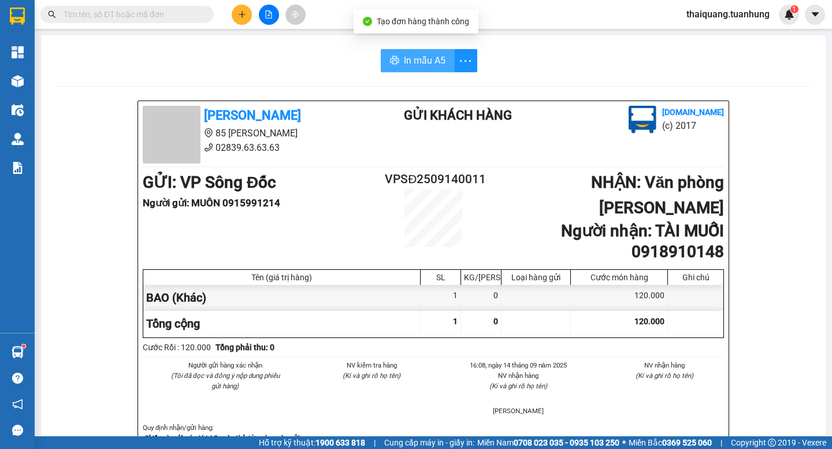
click at [414, 64] on span "In mẫu A5" at bounding box center [425, 60] width 42 height 14
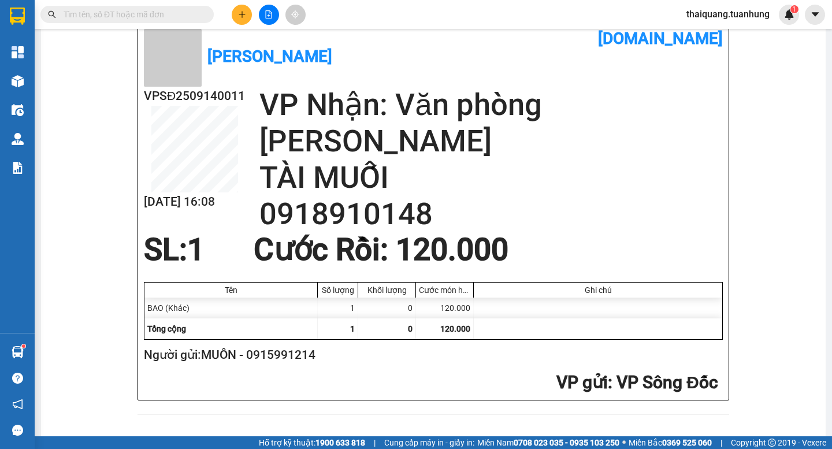
scroll to position [46, 0]
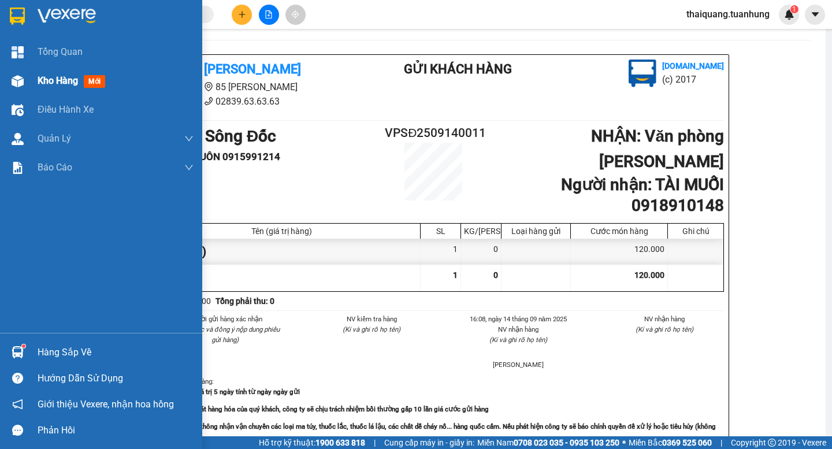
click at [44, 81] on span "Kho hàng" at bounding box center [58, 80] width 40 height 11
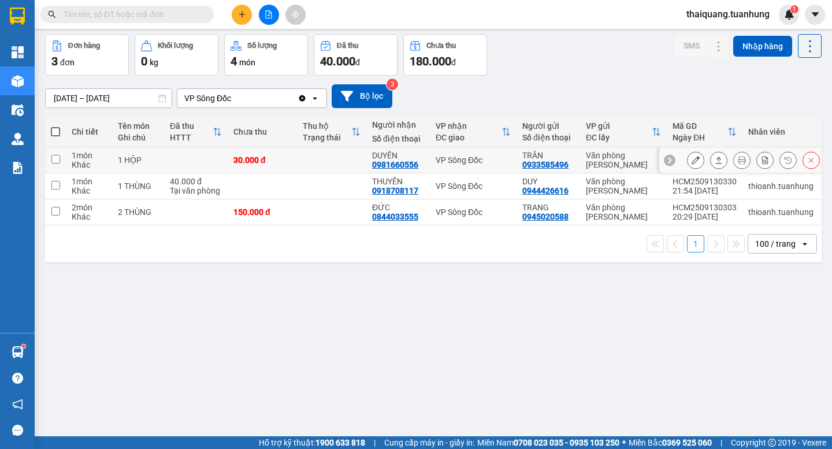
click at [691, 161] on icon at bounding box center [695, 160] width 8 height 8
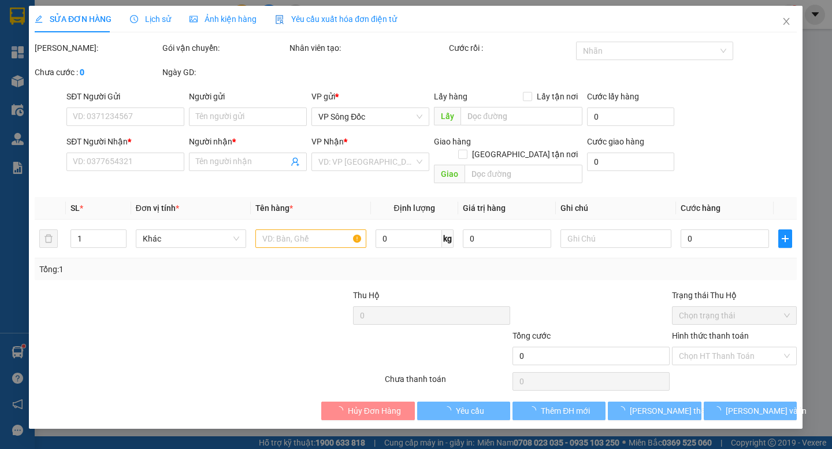
type input "0933585496"
type input "TRÂN"
type input "0981660556"
type input "DUYÊN"
type input "30.000"
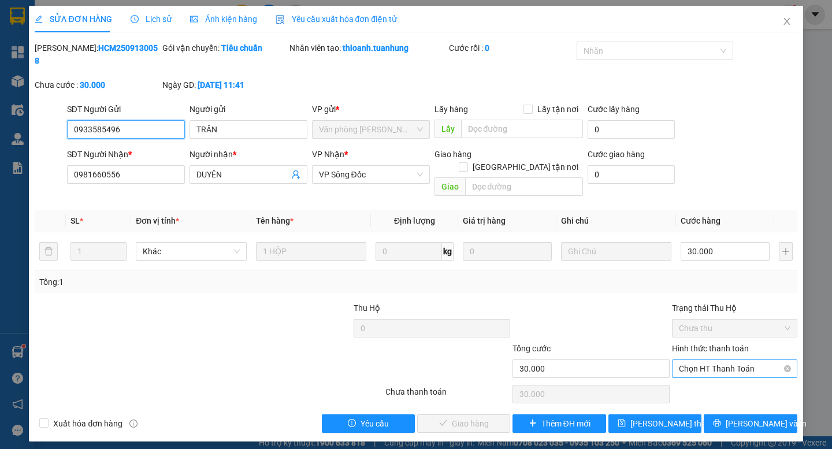
click at [715, 360] on span "Chọn HT Thanh Toán" at bounding box center [734, 368] width 111 height 17
click at [717, 363] on div "Tại văn phòng" at bounding box center [734, 366] width 111 height 13
type input "0"
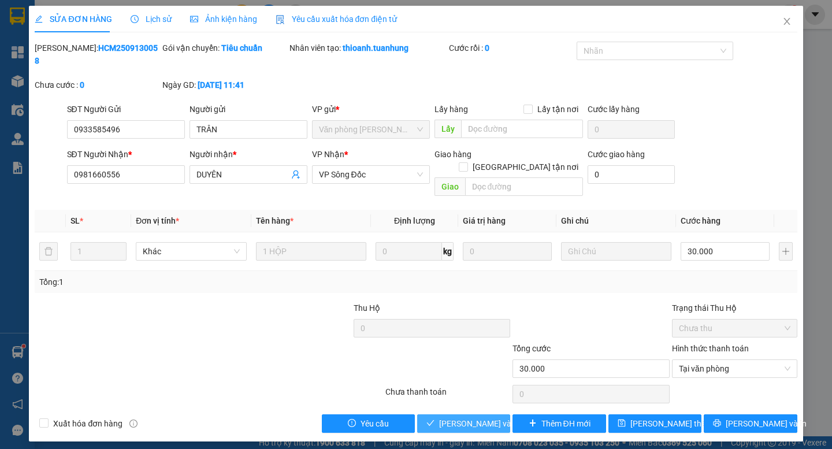
click at [486, 417] on span "[PERSON_NAME] và Giao hàng" at bounding box center [494, 423] width 111 height 13
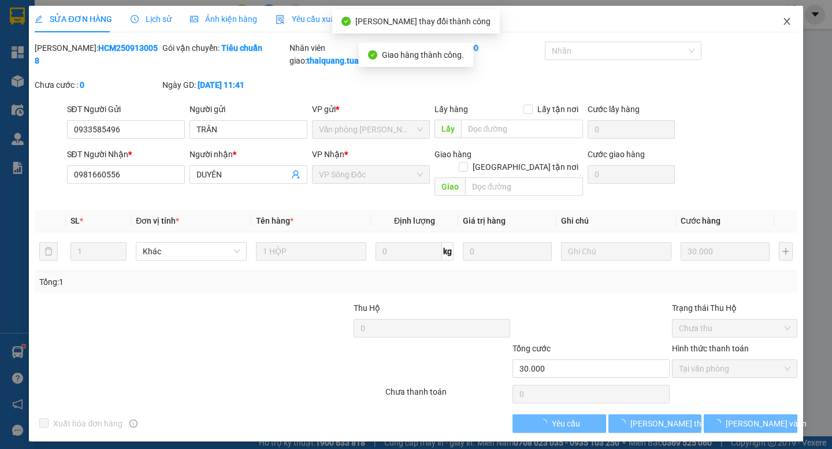
click at [788, 18] on icon "close" at bounding box center [786, 21] width 9 height 9
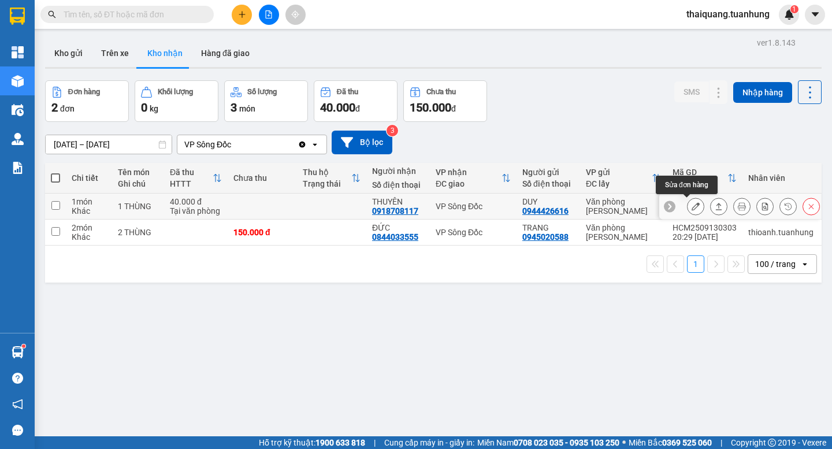
click at [689, 211] on button at bounding box center [695, 206] width 16 height 20
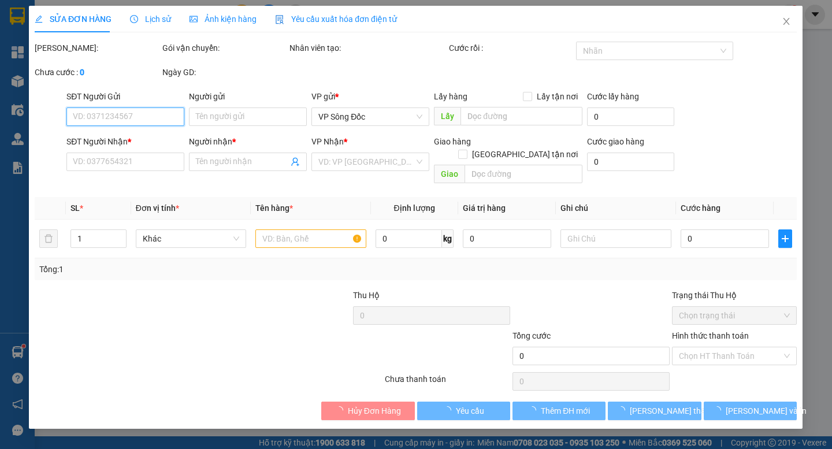
type input "0944426616"
type input "DUY"
type input "0918708117"
type input "THUYÊN"
type input "40.000"
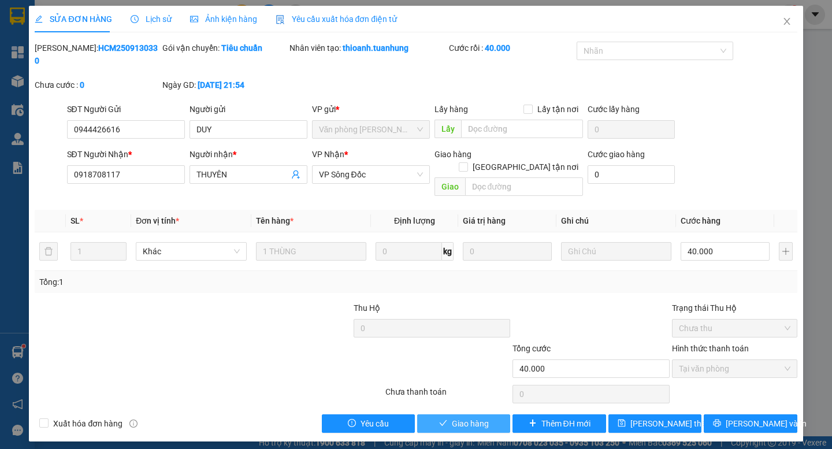
click at [463, 417] on span "Giao hàng" at bounding box center [470, 423] width 37 height 13
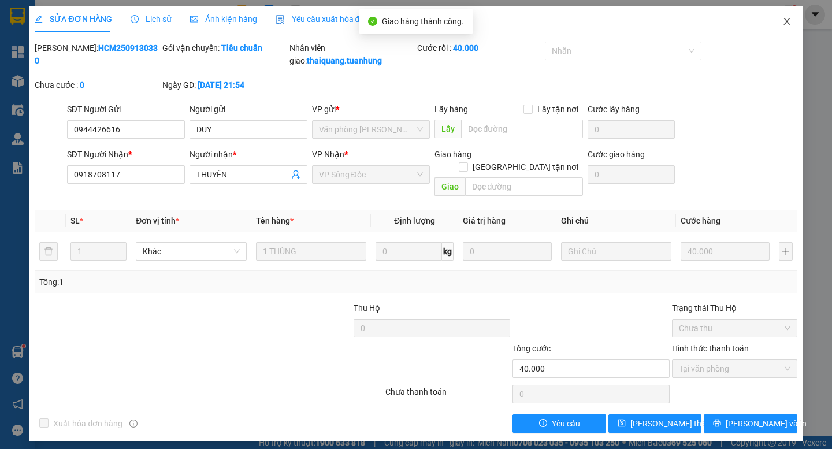
click at [788, 23] on icon "close" at bounding box center [786, 21] width 6 height 7
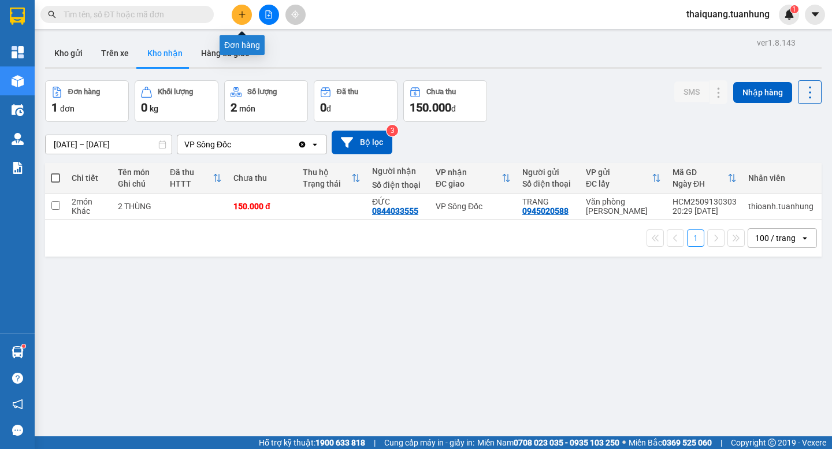
click at [247, 13] on button at bounding box center [242, 15] width 20 height 20
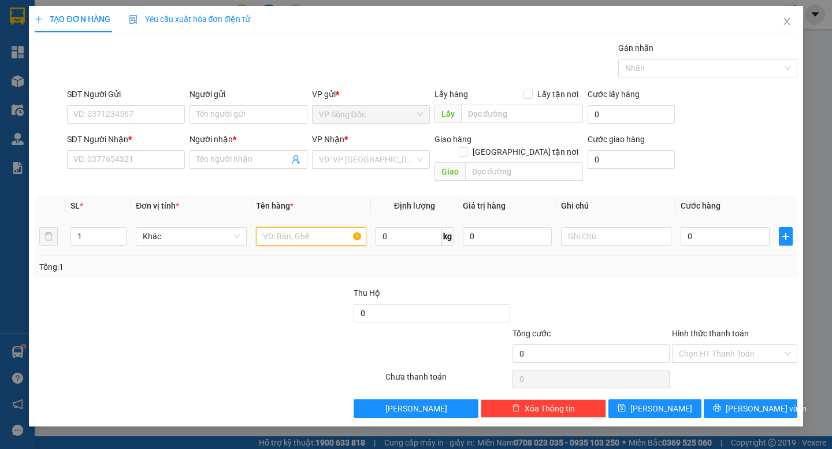
click at [288, 230] on input "text" at bounding box center [311, 236] width 110 height 18
type input "THÙNG"
click at [381, 159] on input "search" at bounding box center [367, 159] width 96 height 17
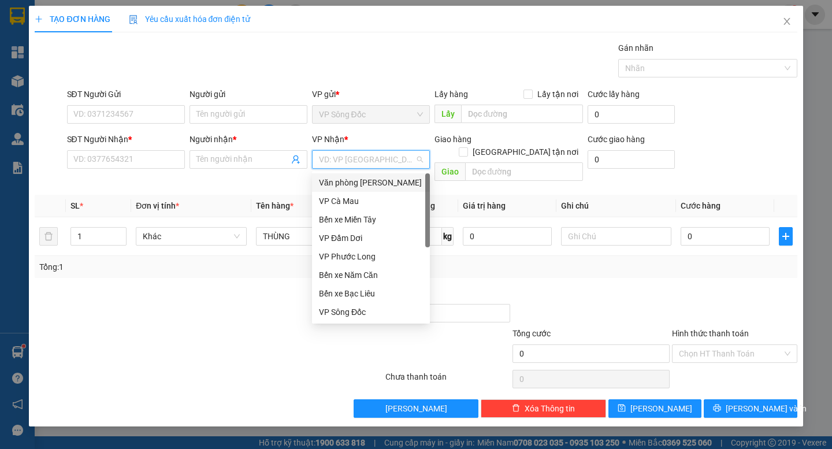
click at [386, 181] on div "Văn phòng [PERSON_NAME]" at bounding box center [371, 182] width 104 height 13
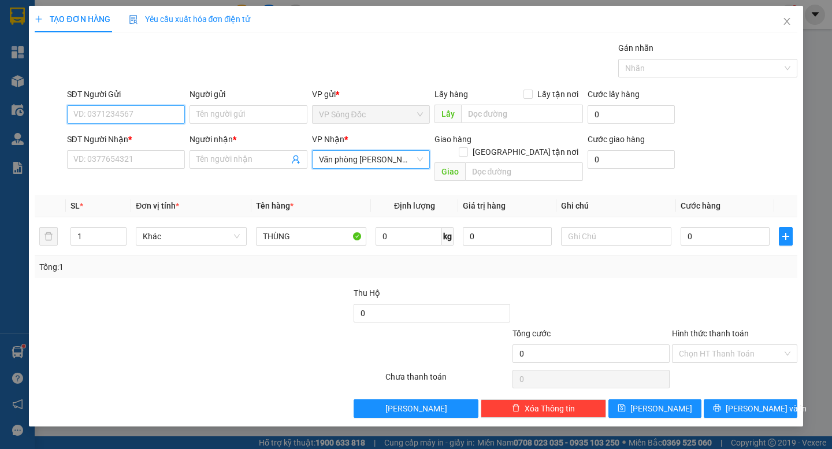
click at [114, 111] on input "SĐT Người Gửi" at bounding box center [126, 114] width 118 height 18
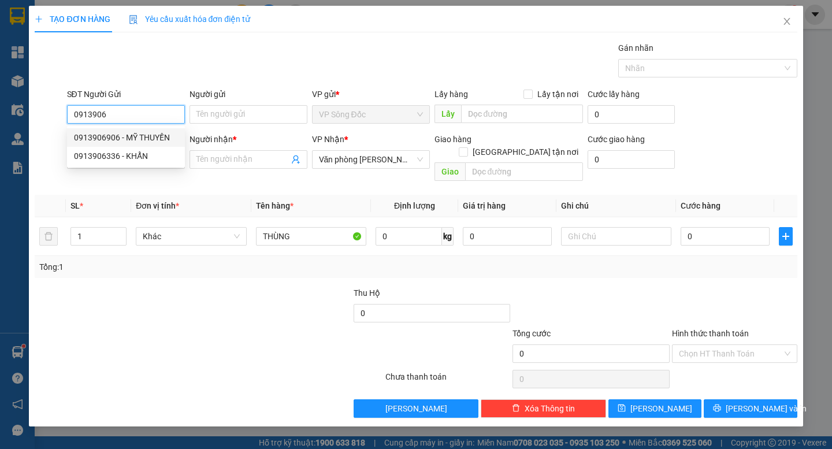
click at [127, 135] on div "0913906906 - MỸ THUYỀN" at bounding box center [126, 137] width 104 height 13
type input "0913906906"
type input "MỸ THUYỀN"
type input "0913906906"
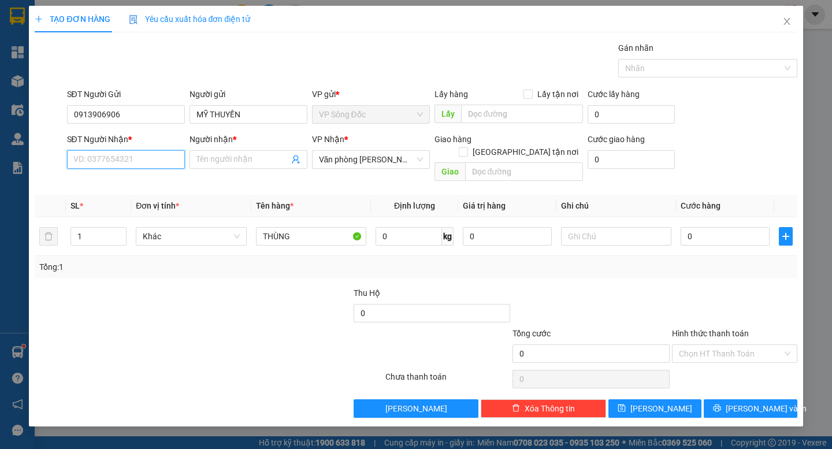
click at [125, 158] on input "SĐT Người Nhận *" at bounding box center [126, 159] width 118 height 18
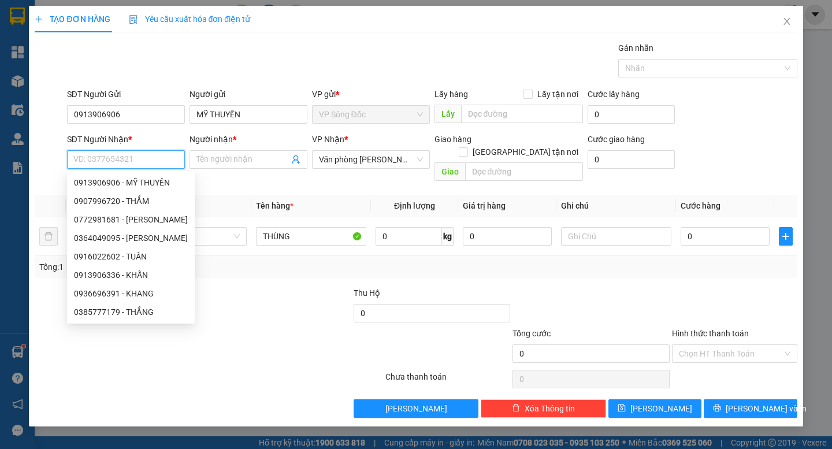
click at [131, 159] on input "SĐT Người Nhận *" at bounding box center [126, 159] width 118 height 18
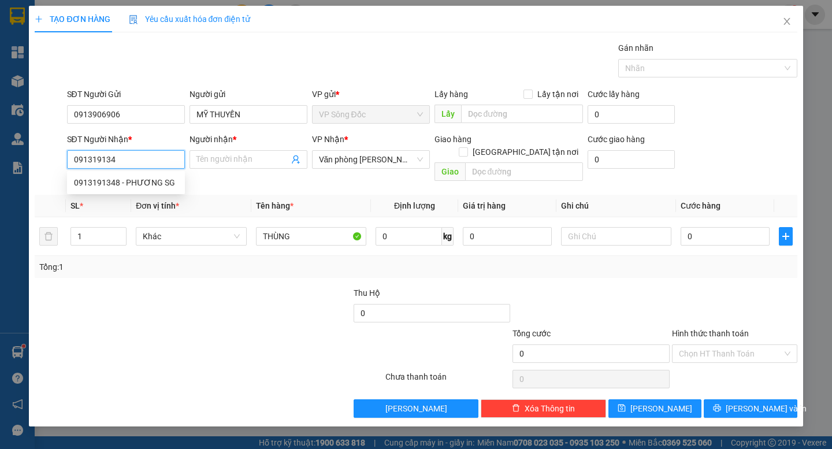
type input "0913191348"
click at [136, 179] on div "0913191348 - PHƯƠNG SG" at bounding box center [126, 182] width 104 height 13
type input "PHƯƠNG SG"
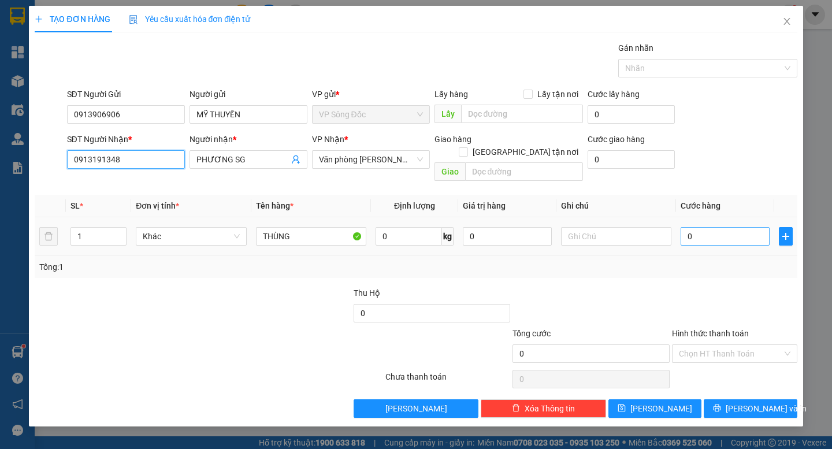
type input "0913191348"
click at [707, 227] on input "0" at bounding box center [725, 236] width 89 height 18
type input "6"
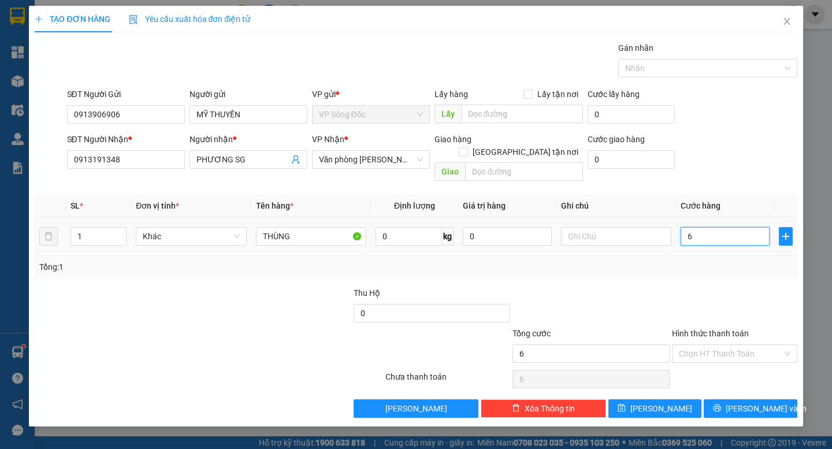
type input "60"
type input "60.000"
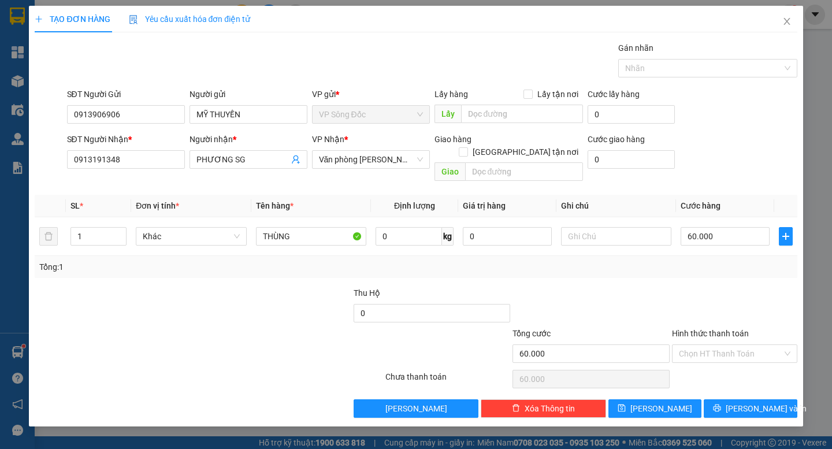
click at [716, 287] on div at bounding box center [735, 307] width 128 height 40
click at [717, 345] on input "Hình thức thanh toán" at bounding box center [730, 353] width 103 height 17
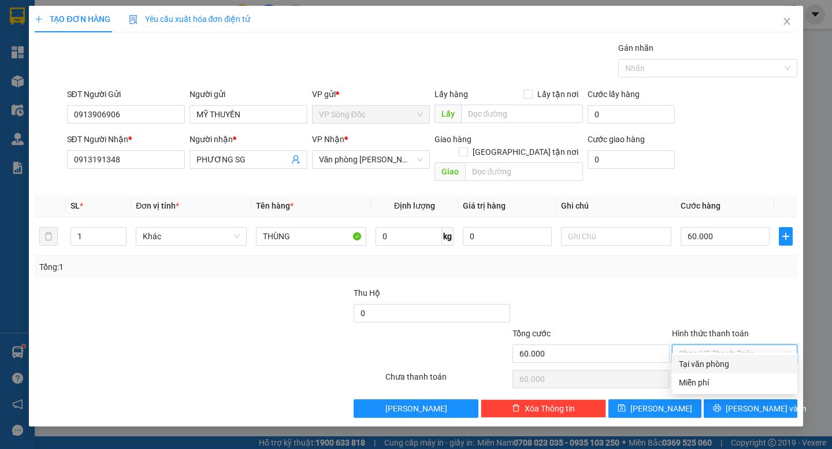
click at [719, 367] on div "Tại văn phòng" at bounding box center [734, 364] width 111 height 13
type input "0"
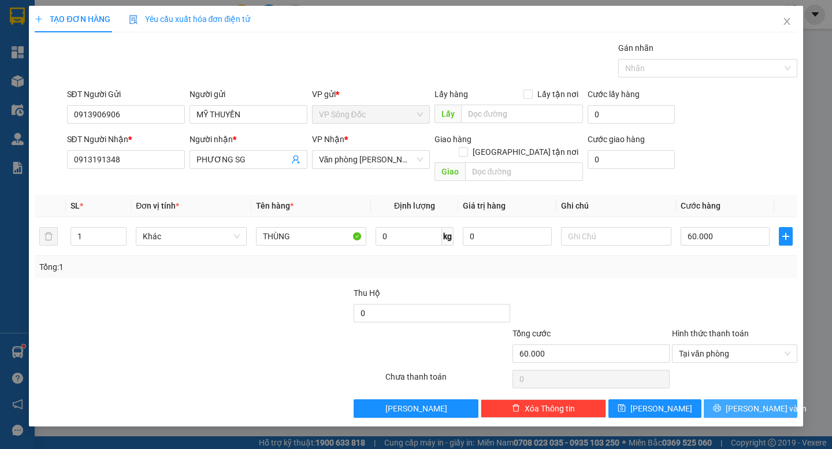
click at [759, 402] on span "[PERSON_NAME] và In" at bounding box center [766, 408] width 81 height 13
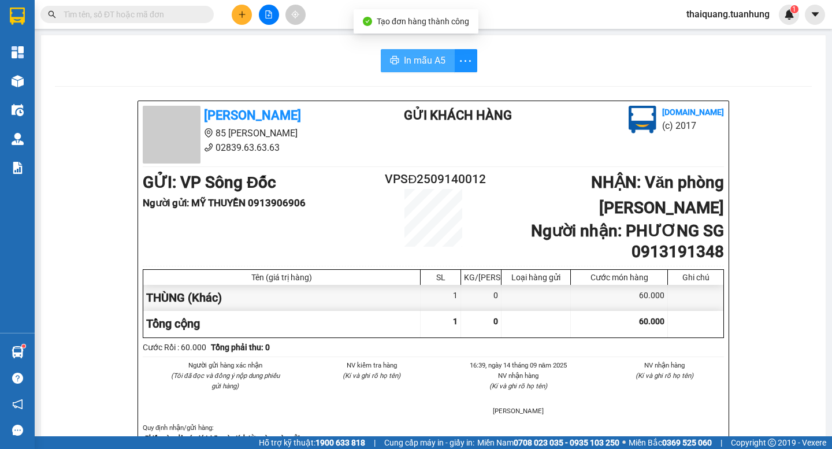
click at [404, 57] on span "In mẫu A5" at bounding box center [425, 60] width 42 height 14
click at [424, 59] on span "In mẫu A5" at bounding box center [425, 60] width 42 height 14
click at [238, 18] on button at bounding box center [242, 15] width 20 height 20
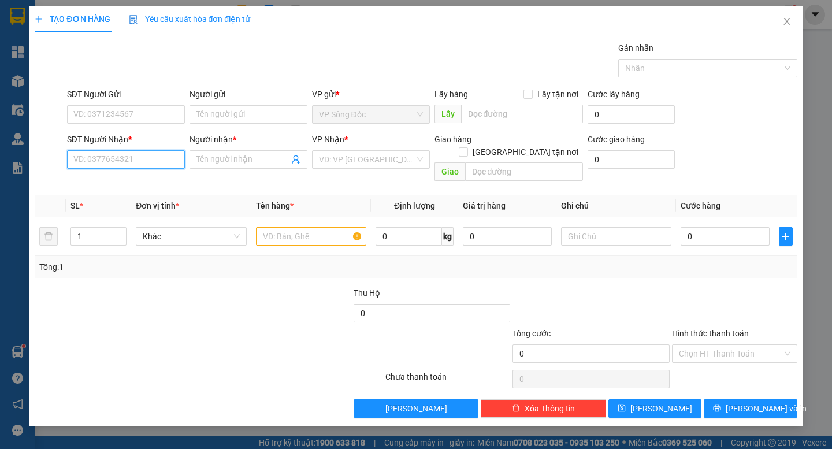
click at [139, 159] on input "SĐT Người Nhận *" at bounding box center [126, 159] width 118 height 18
type input "0922988771"
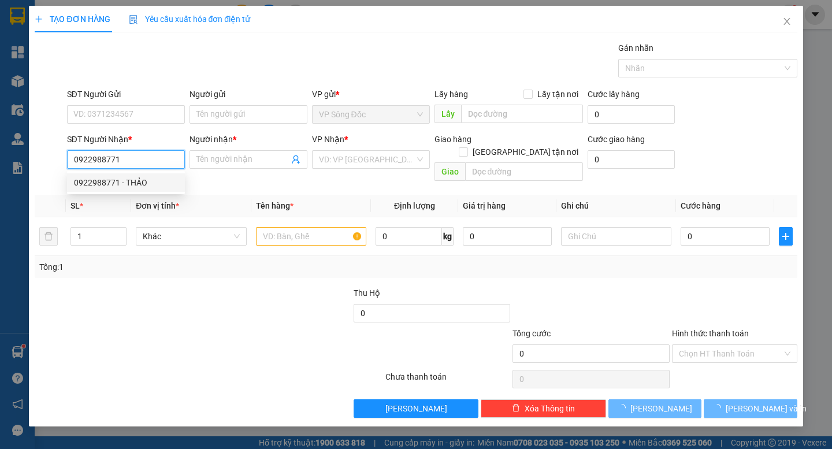
click at [137, 183] on div "0922988771 - THẢO" at bounding box center [126, 182] width 104 height 13
type input "THẢO"
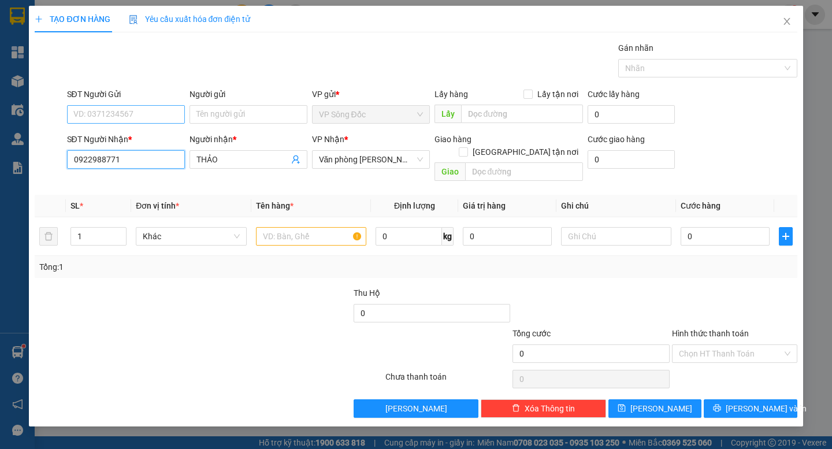
type input "0922988771"
click at [159, 111] on input "SĐT Người Gửi" at bounding box center [126, 114] width 118 height 18
click at [141, 139] on div "0968364359 - TRANG" at bounding box center [126, 137] width 104 height 13
type input "0968364359"
type input "TRANG"
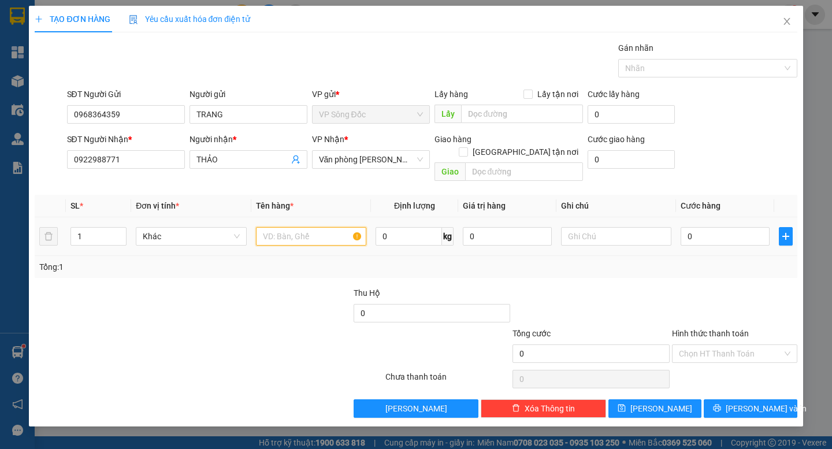
click at [317, 227] on input "text" at bounding box center [311, 236] width 110 height 18
type input "1 CỤC"
click at [735, 227] on input "0" at bounding box center [725, 236] width 89 height 18
type input "3"
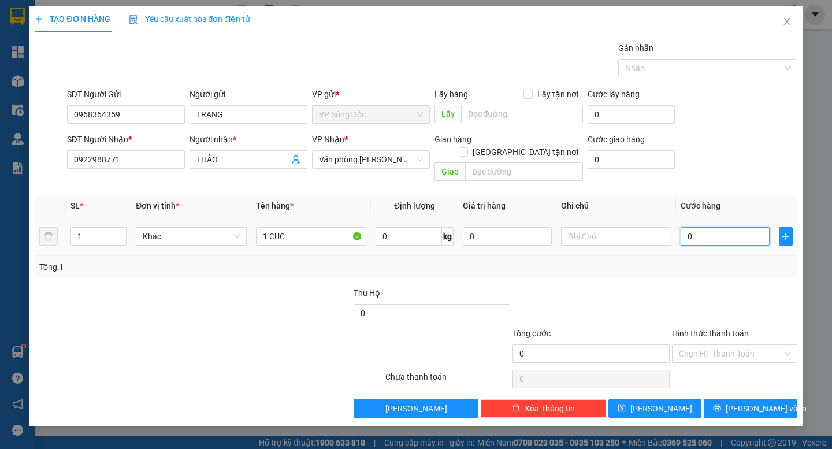
type input "3"
type input "30"
type input "300"
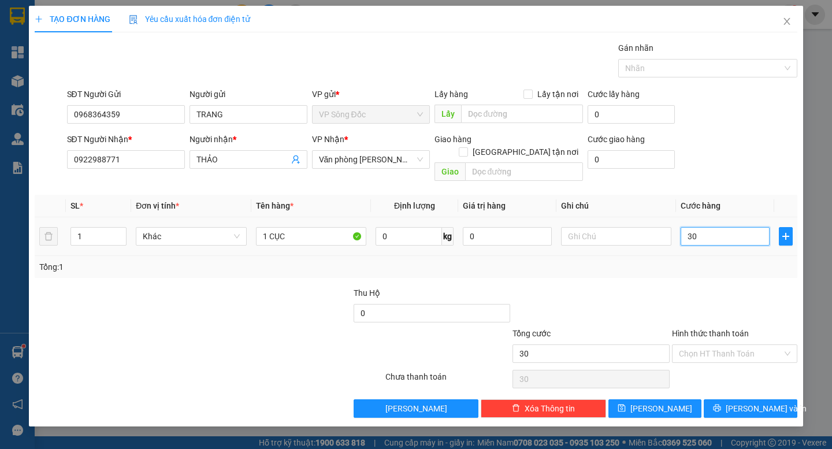
type input "300"
type input "3.000"
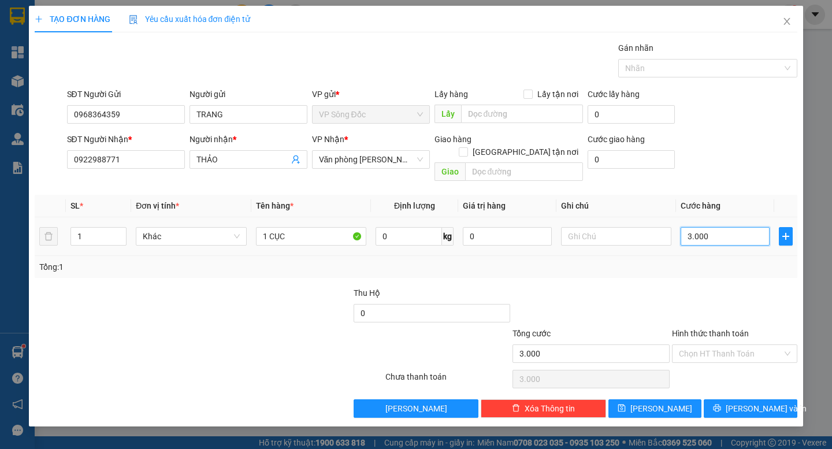
type input "30.000"
click at [740, 345] on input "Hình thức thanh toán" at bounding box center [730, 353] width 103 height 17
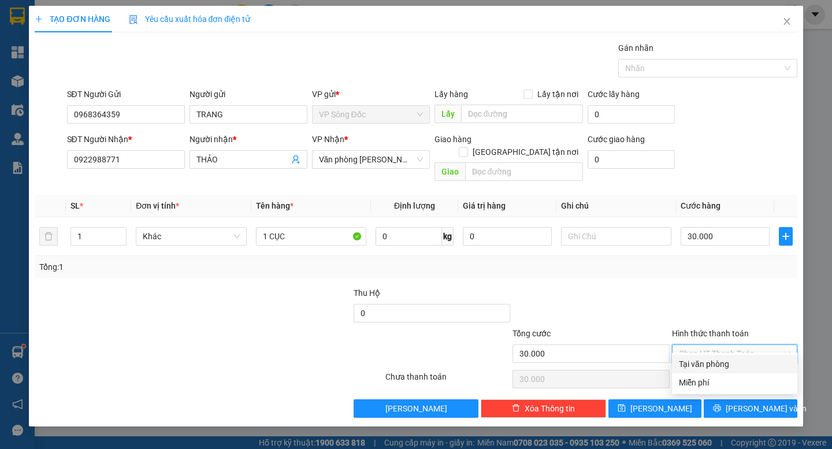
click at [712, 359] on div "Tại văn phòng" at bounding box center [734, 364] width 111 height 13
type input "0"
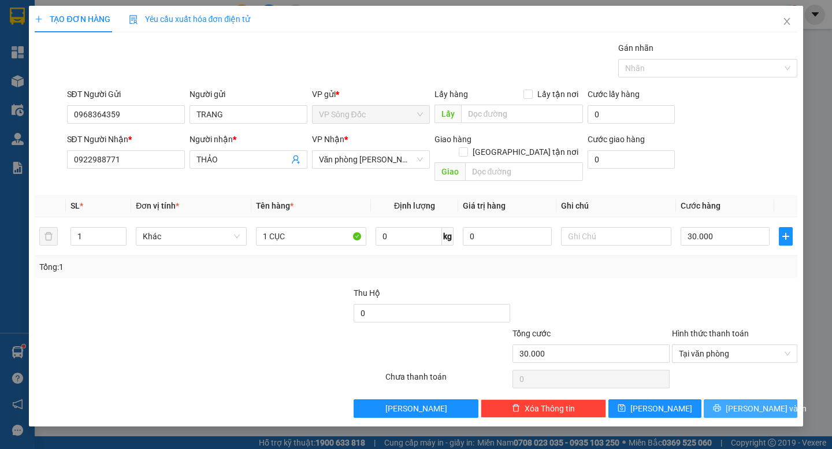
click at [759, 403] on button "[PERSON_NAME] và In" at bounding box center [750, 408] width 93 height 18
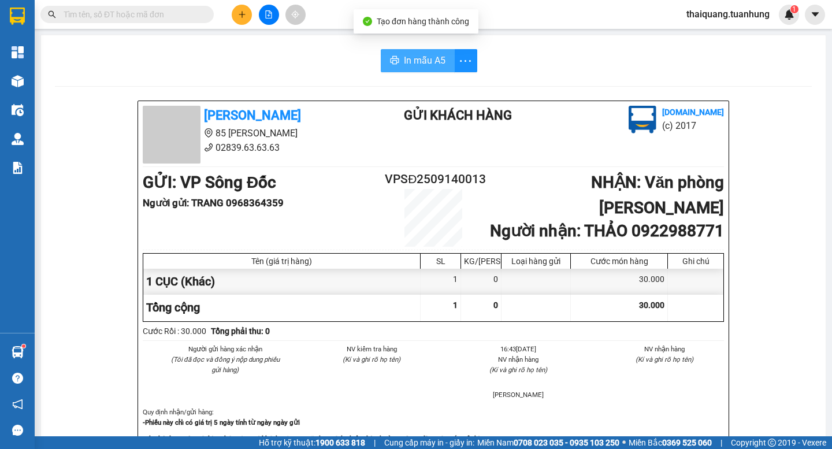
click at [402, 53] on button "In mẫu A5" at bounding box center [418, 60] width 74 height 23
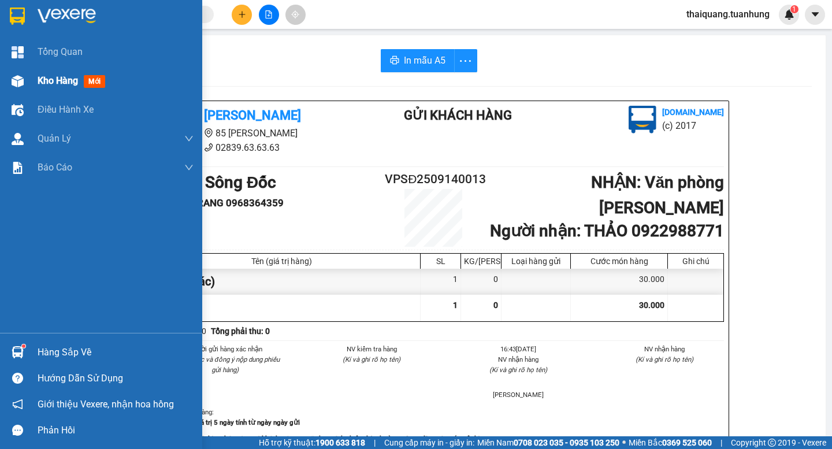
click at [63, 87] on div "Kho hàng mới" at bounding box center [74, 80] width 72 height 14
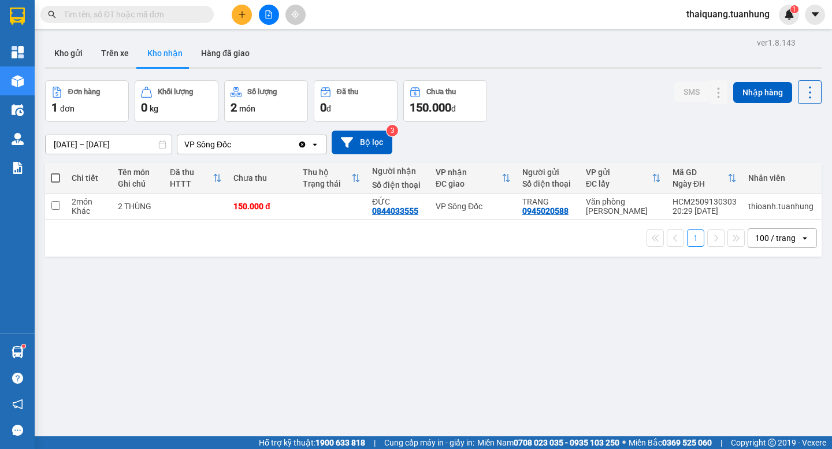
click at [535, 55] on div "Kho gửi Trên xe Kho nhận Hàng đã giao" at bounding box center [433, 54] width 776 height 31
click at [69, 51] on button "Kho gửi" at bounding box center [68, 53] width 47 height 28
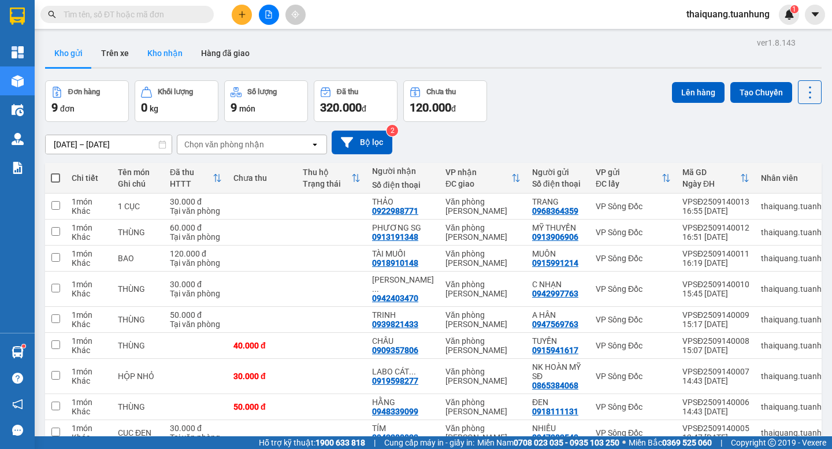
click at [164, 54] on button "Kho nhận" at bounding box center [165, 53] width 54 height 28
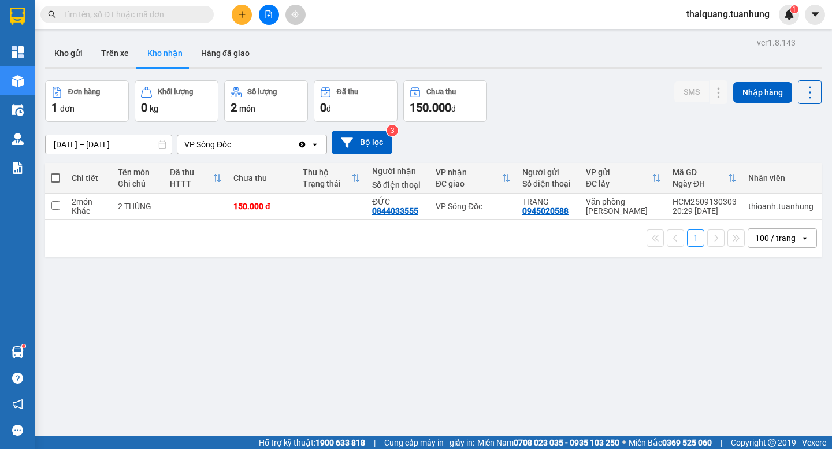
click at [566, 100] on div "Đơn hàng 1 đơn Khối lượng 0 kg Số lượng 2 món Đã thu 0 đ Chưa thu 150.000 đ SMS…" at bounding box center [433, 101] width 776 height 42
click at [560, 96] on div "Đơn hàng 1 đơn Khối lượng 0 kg Số lượng 2 món Đã thu 0 đ Chưa thu 150.000 đ SMS…" at bounding box center [433, 101] width 776 height 42
click at [560, 105] on div "Đơn hàng 1 đơn Khối lượng 0 kg Số lượng 2 món Đã thu 0 đ Chưa thu 150.000 đ SMS…" at bounding box center [433, 101] width 776 height 42
click at [561, 105] on div "Đơn hàng 1 đơn Khối lượng 0 kg Số lượng 2 món Đã thu 0 đ Chưa thu 150.000 đ SMS…" at bounding box center [433, 101] width 776 height 42
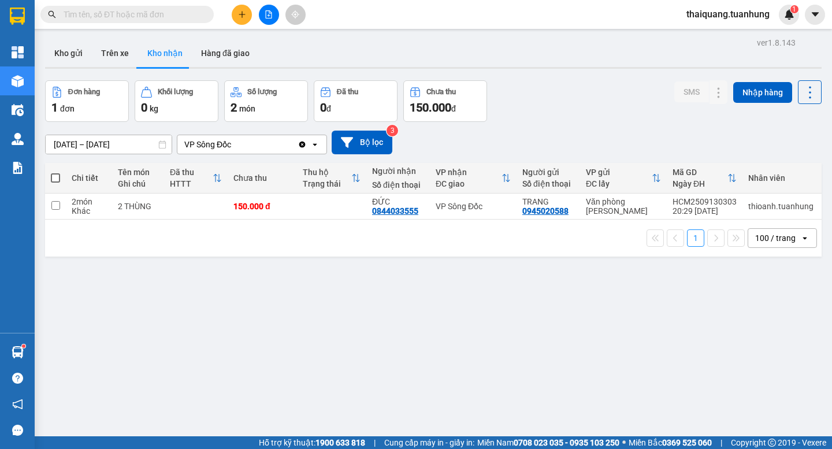
click at [561, 105] on div "Đơn hàng 1 đơn Khối lượng 0 kg Số lượng 2 món Đã thu 0 đ Chưa thu 150.000 đ SMS…" at bounding box center [433, 101] width 776 height 42
click at [565, 92] on div "Đơn hàng 1 đơn Khối lượng 0 kg Số lượng 2 món Đã thu 0 đ Chưa thu 150.000 đ SMS…" at bounding box center [433, 101] width 776 height 42
